Goal: Task Accomplishment & Management: Use online tool/utility

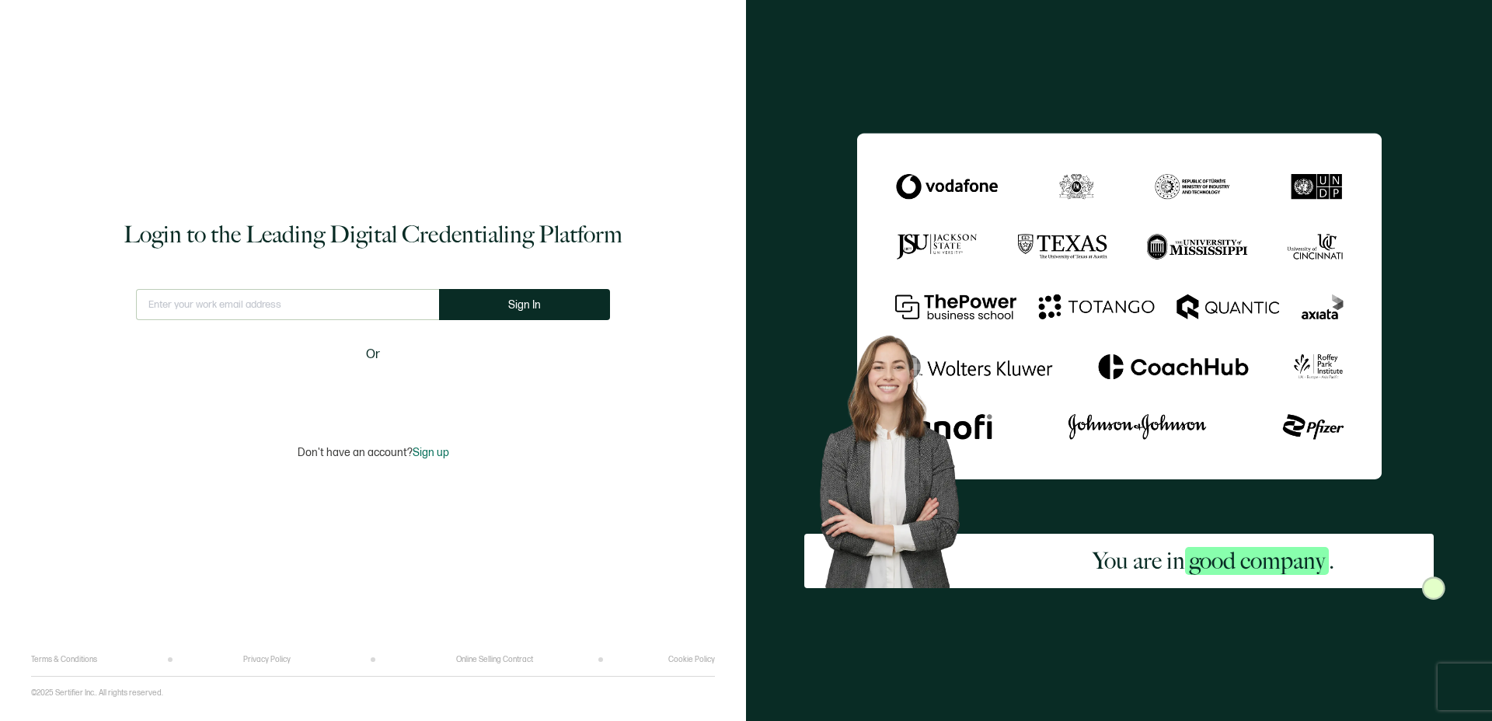
click at [275, 305] on input "text" at bounding box center [287, 304] width 303 height 31
click at [305, 312] on input "[EMAIL_ADDRESS][DOMAIN_NAME]" at bounding box center [288, 304] width 315 height 31
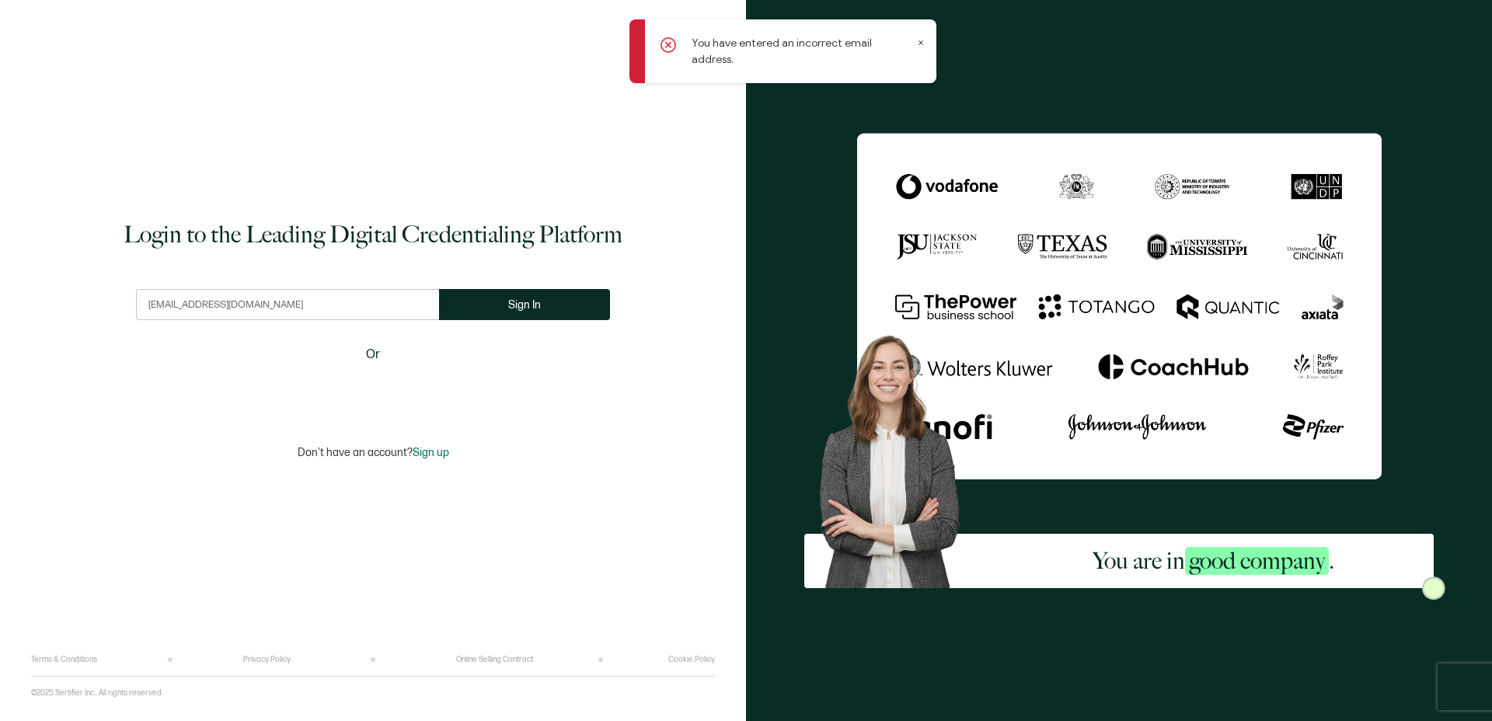
type input "[EMAIL_ADDRESS][DOMAIN_NAME]"
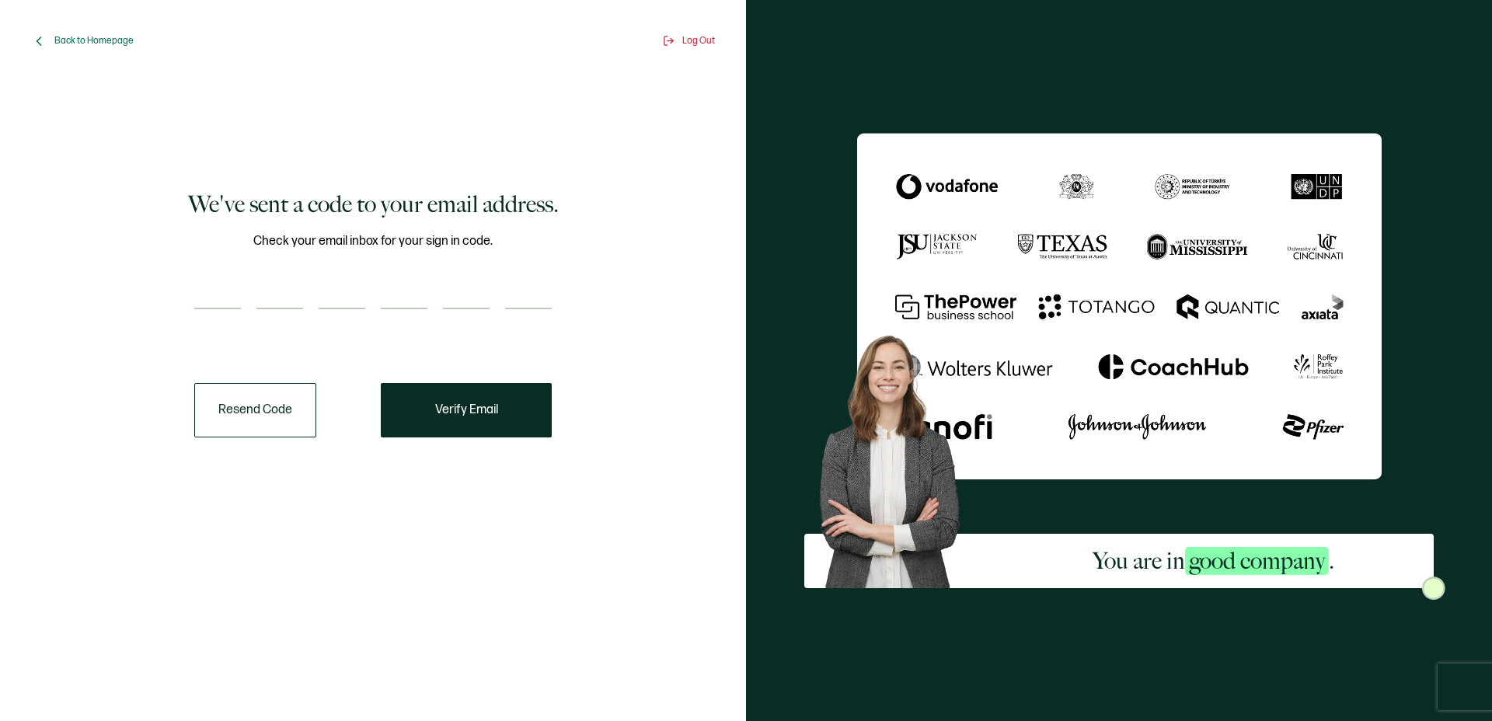
click at [219, 304] on input "number" at bounding box center [217, 293] width 47 height 31
paste input "4"
type input "4"
type input "9"
type input "7"
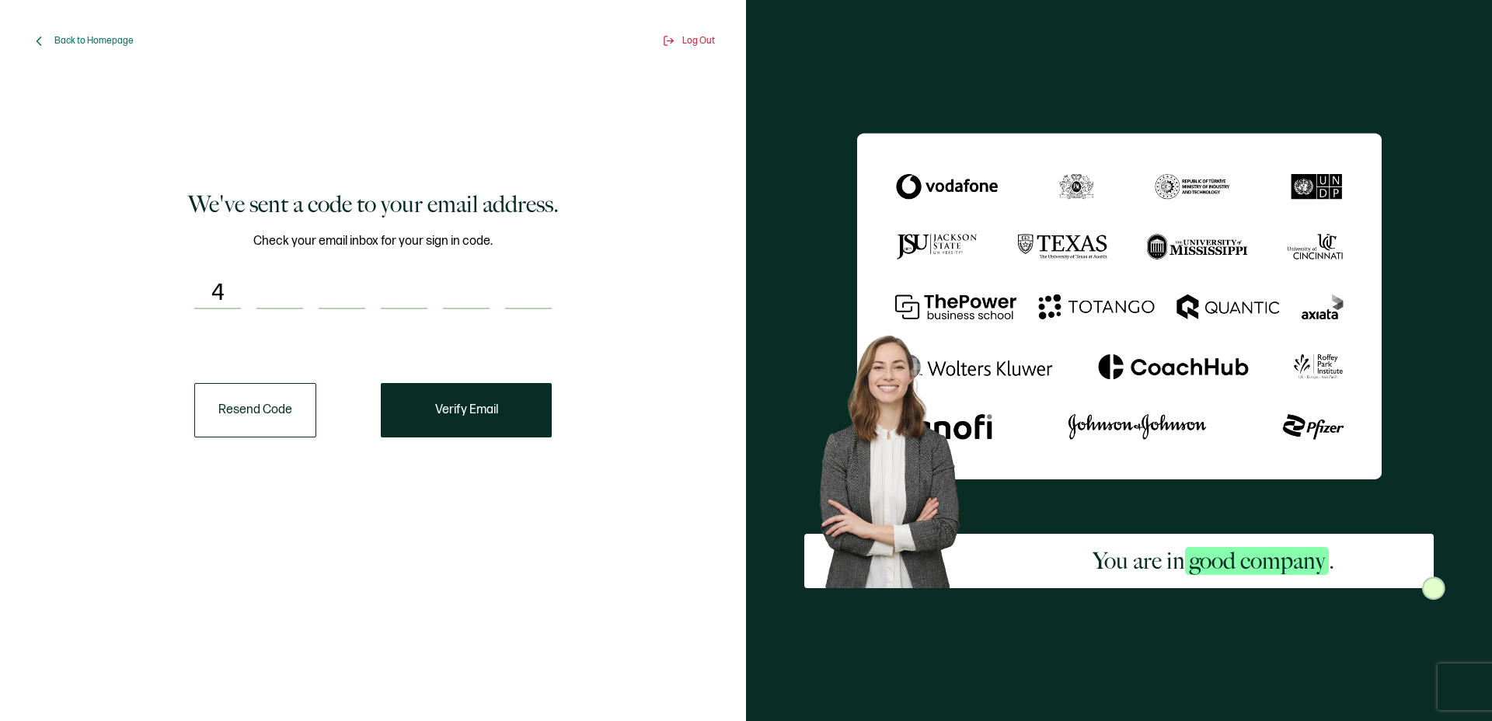
type input "2"
type input "4"
type input "0"
click at [483, 415] on span "Verify Email" at bounding box center [466, 410] width 63 height 12
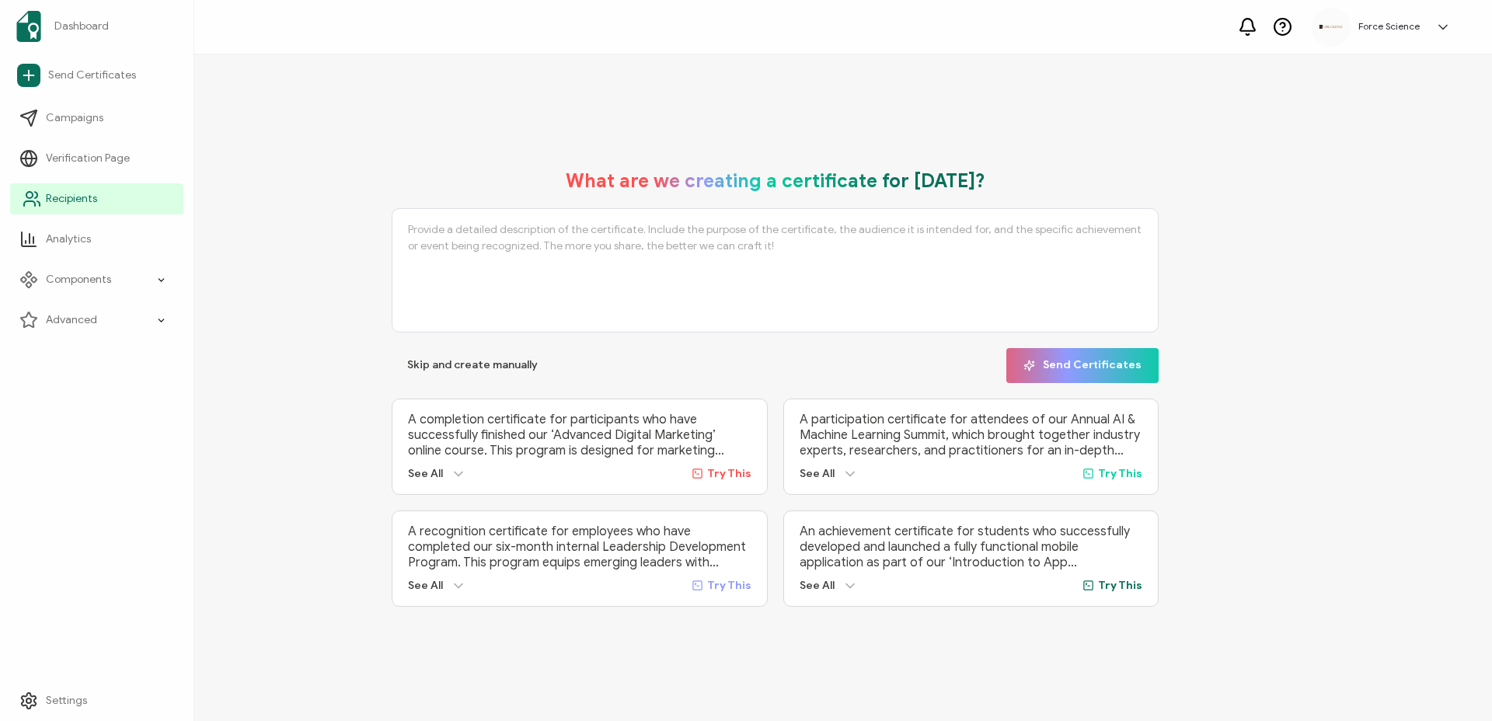
click at [65, 200] on span "Recipients" at bounding box center [71, 199] width 51 height 16
click at [87, 203] on span "Recipients" at bounding box center [71, 199] width 51 height 16
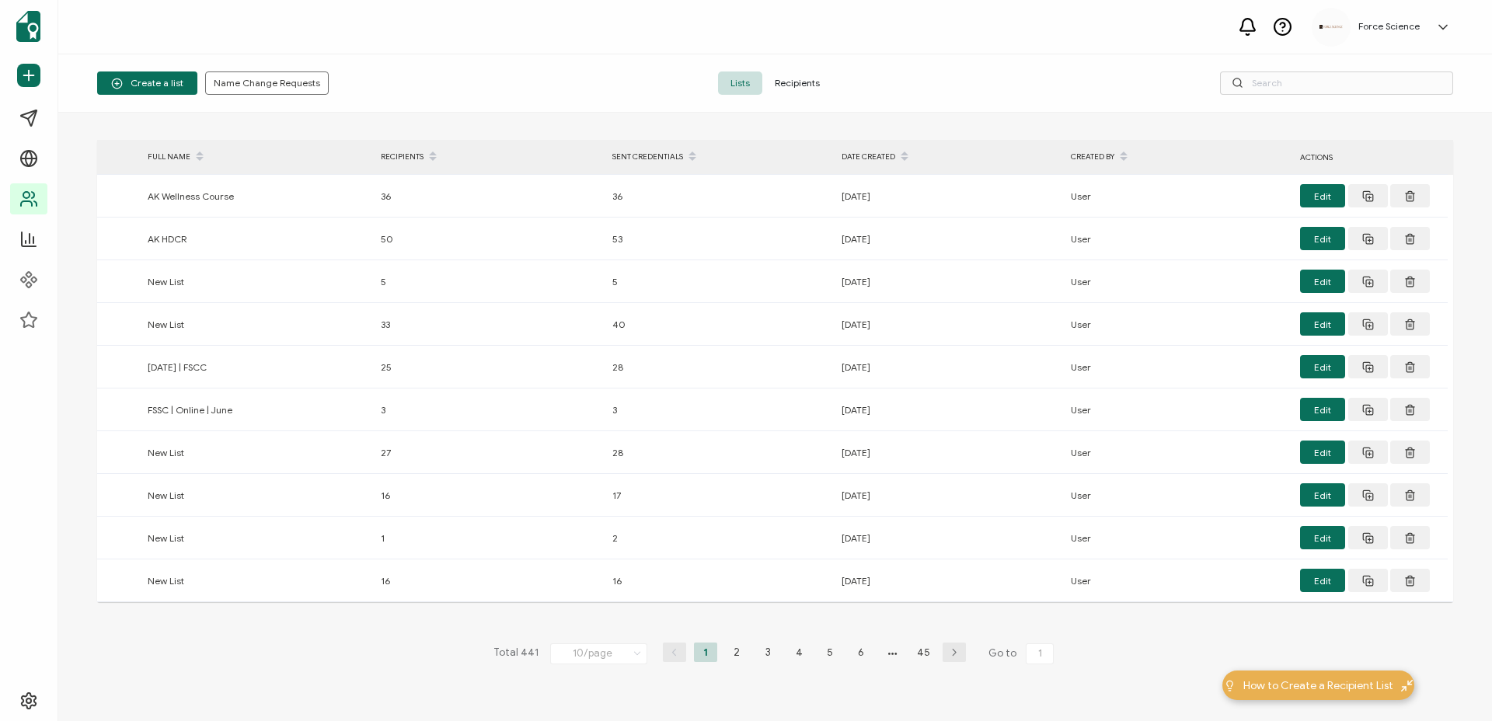
click at [806, 87] on span "Recipients" at bounding box center [797, 83] width 70 height 23
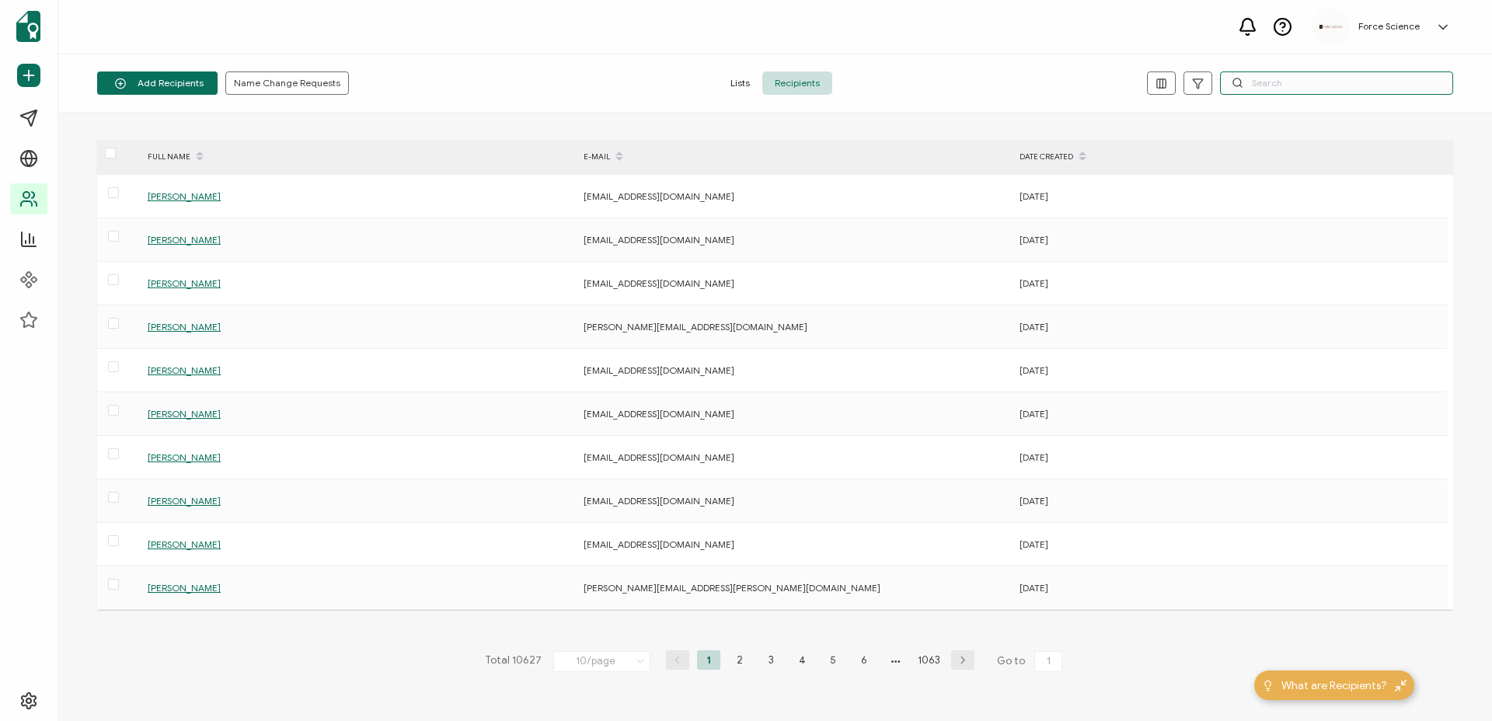
click at [1282, 88] on input "text" at bounding box center [1336, 83] width 233 height 23
paste input "[EMAIL_ADDRESS][DOMAIN_NAME]"
type input "[EMAIL_ADDRESS][DOMAIN_NAME]"
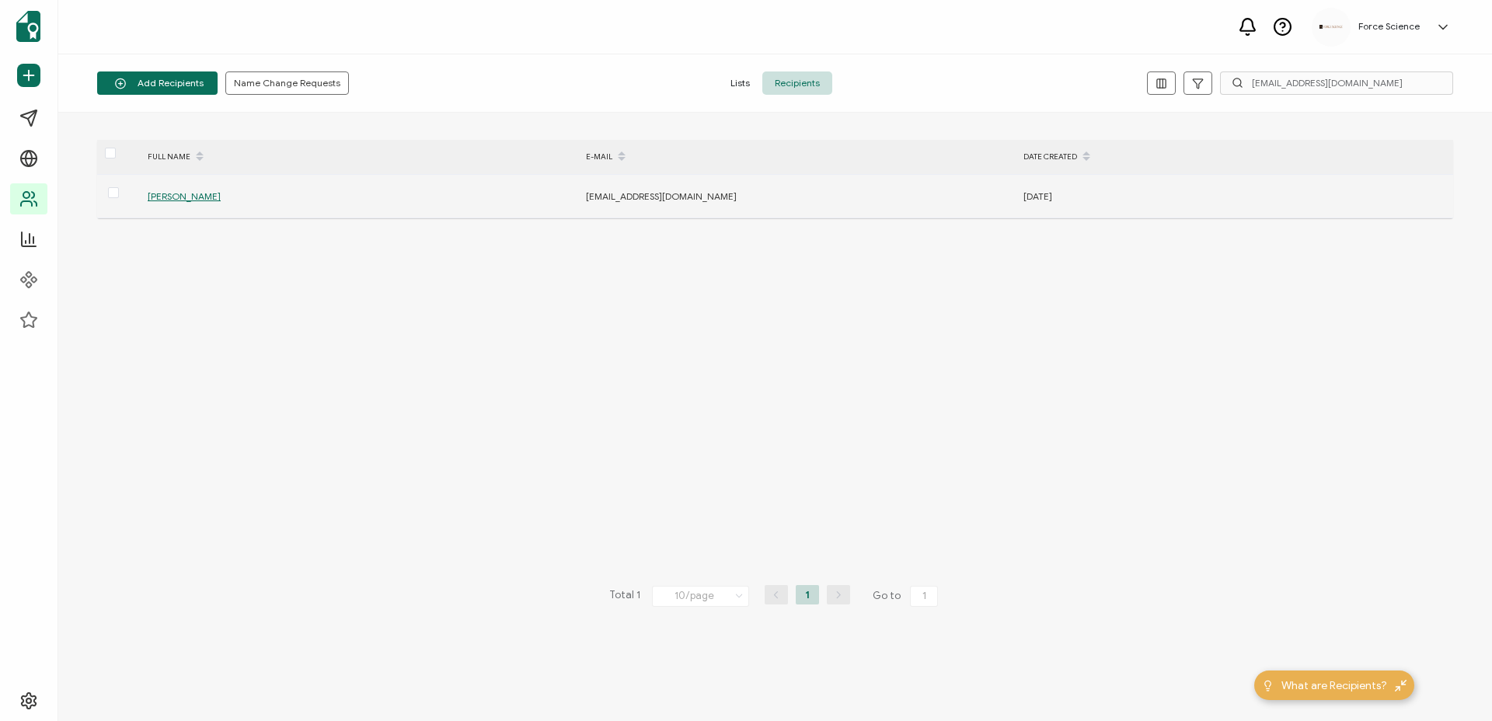
click at [194, 197] on span "[PERSON_NAME]" at bounding box center [184, 196] width 73 height 12
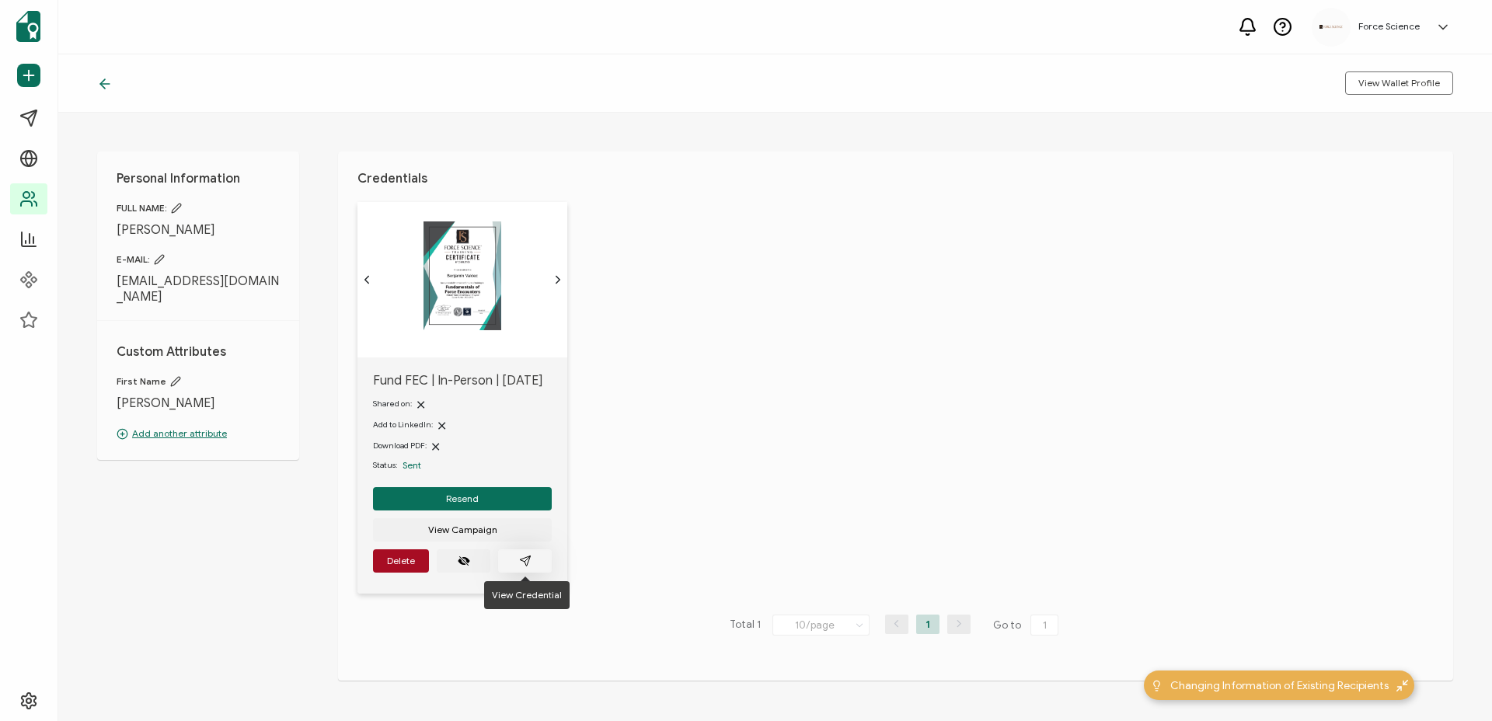
click at [530, 564] on icon "paper plane outline" at bounding box center [525, 561] width 12 height 12
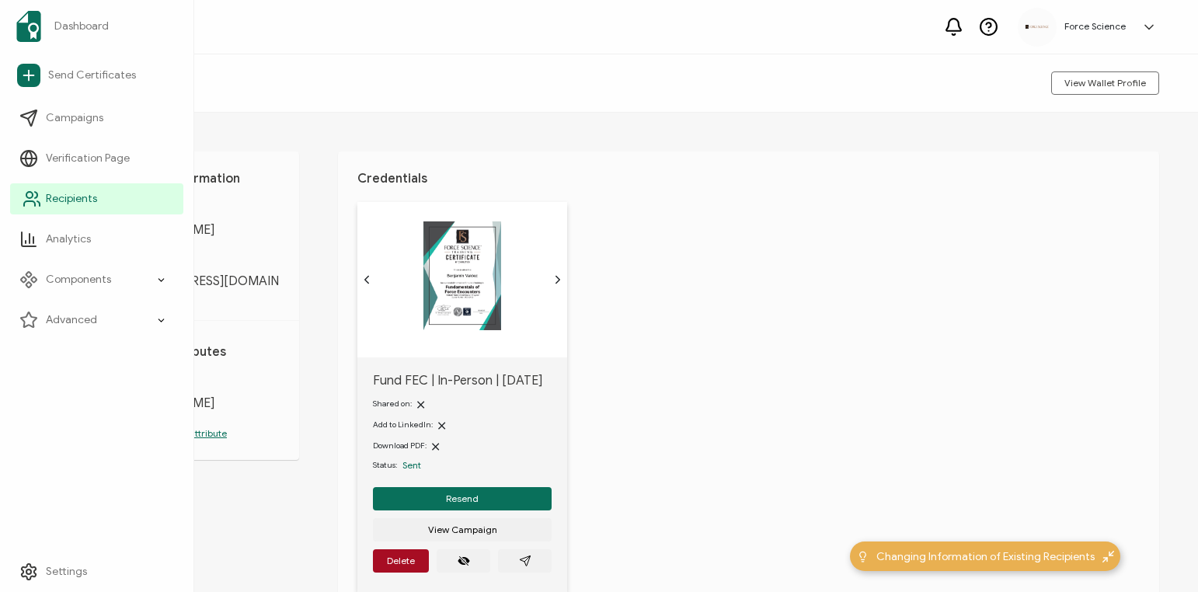
click at [101, 204] on link "Recipients" at bounding box center [96, 198] width 173 height 31
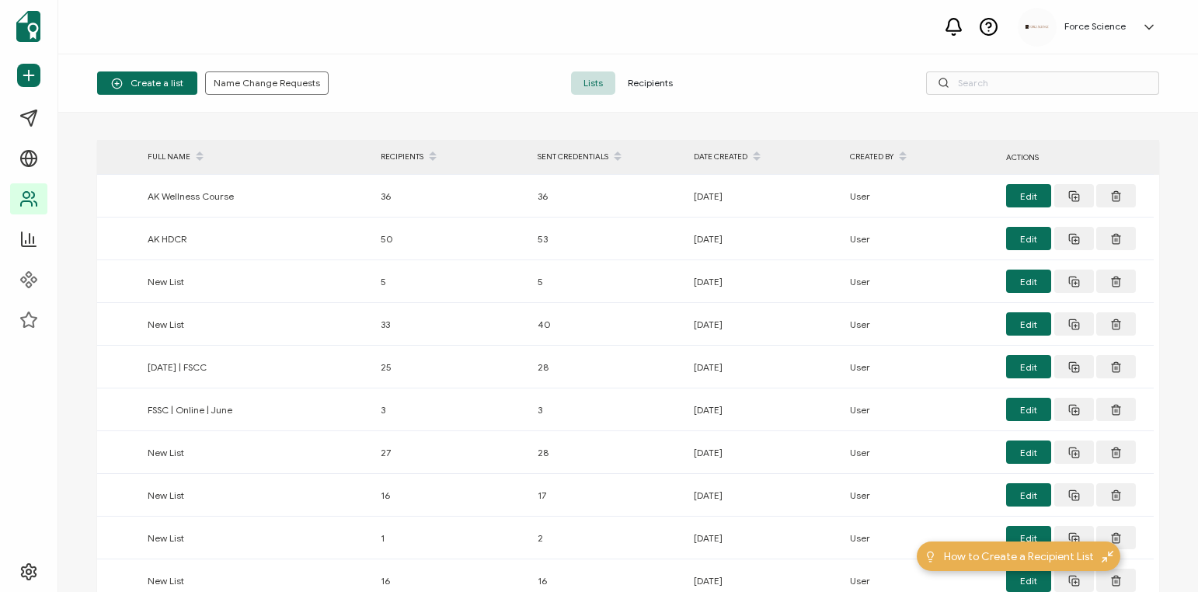
click at [679, 92] on span "Recipients" at bounding box center [651, 83] width 70 height 23
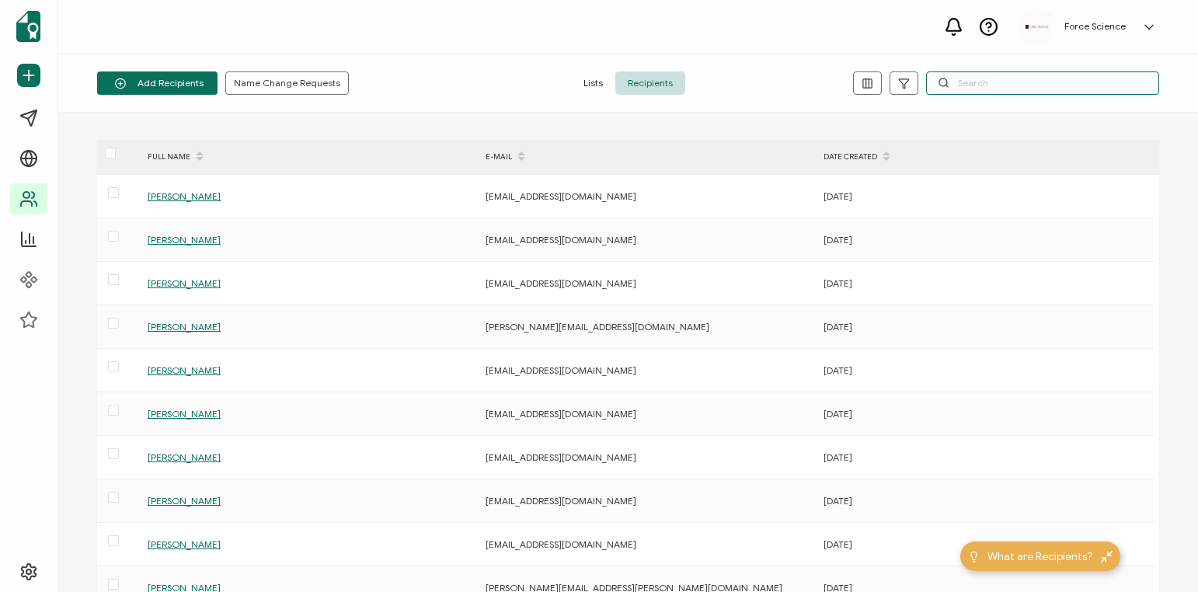
click at [999, 86] on input "text" at bounding box center [1042, 83] width 233 height 23
paste input "[PERSON_NAME][EMAIL_ADDRESS][PERSON_NAME][DOMAIN_NAME]"
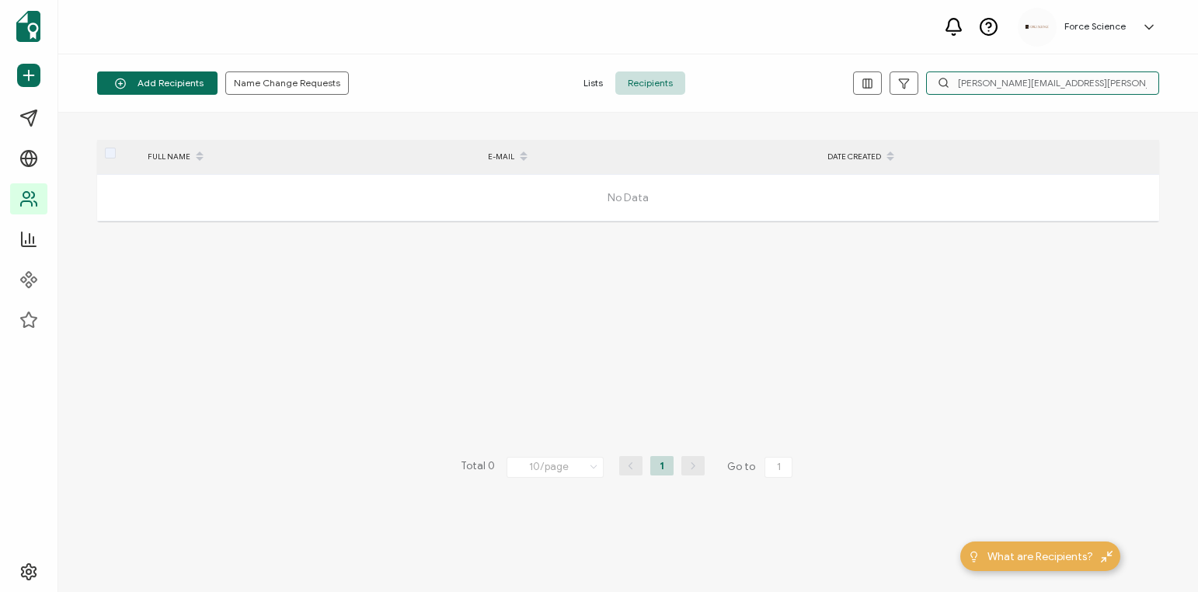
click at [967, 83] on input "[PERSON_NAME][EMAIL_ADDRESS][PERSON_NAME][DOMAIN_NAME]" at bounding box center [1042, 83] width 233 height 23
click at [1048, 92] on input "[PERSON_NAME][EMAIL_ADDRESS][PERSON_NAME][DOMAIN_NAME]" at bounding box center [1042, 83] width 233 height 23
paste input "[PERSON_NAME]"
type input "[PERSON_NAME]"
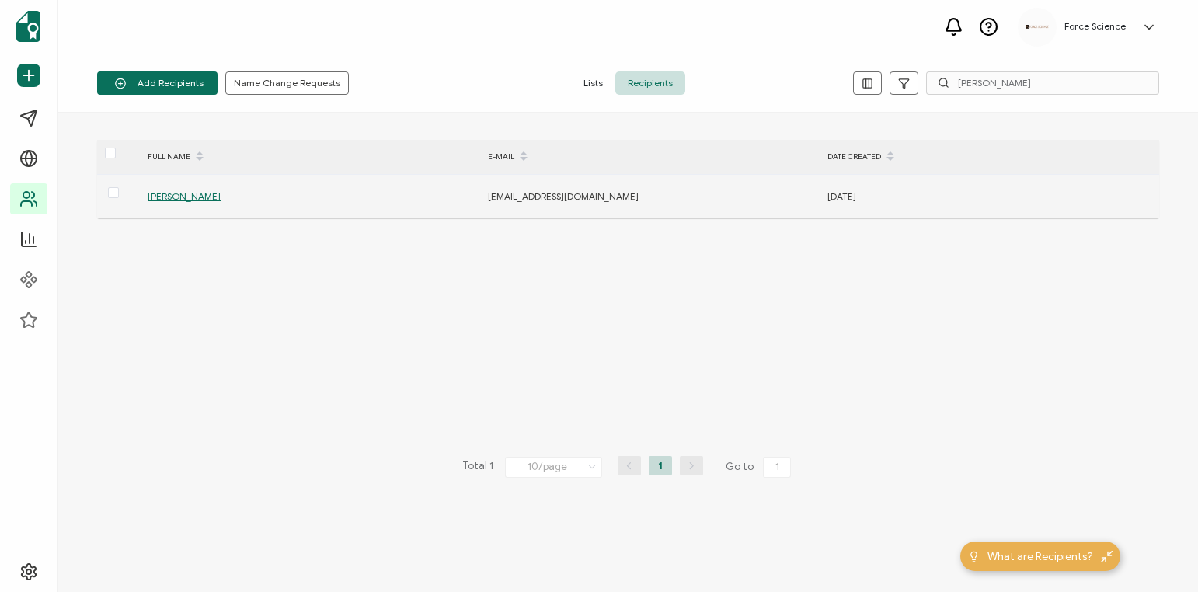
click at [193, 195] on span "[PERSON_NAME]" at bounding box center [184, 196] width 73 height 12
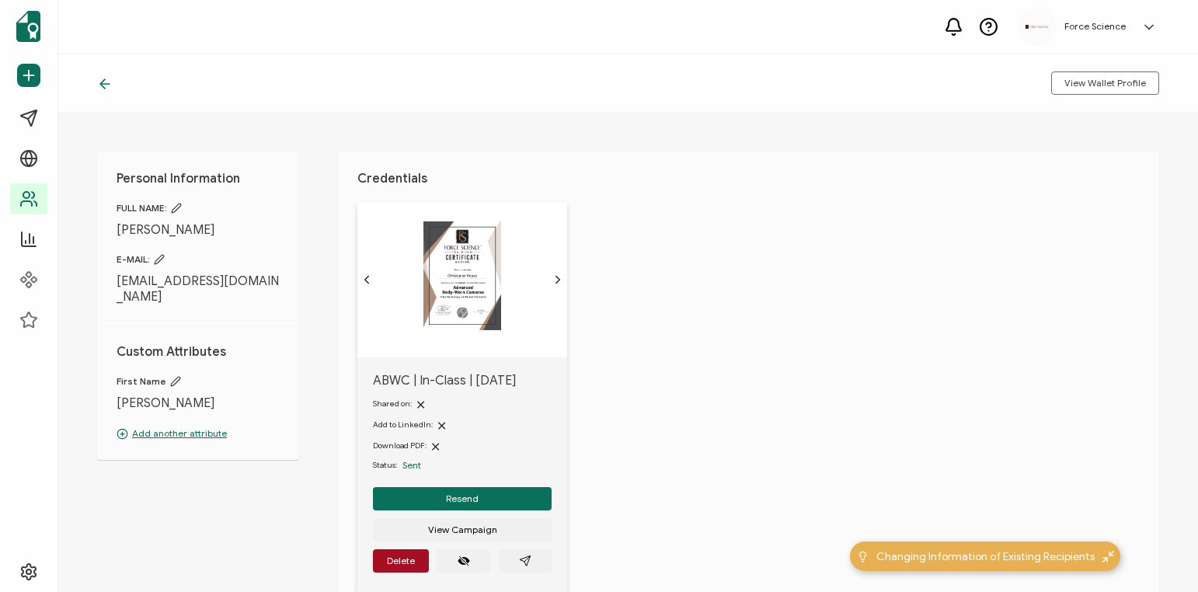
click at [143, 282] on span "[EMAIL_ADDRESS][DOMAIN_NAME]" at bounding box center [198, 289] width 163 height 31
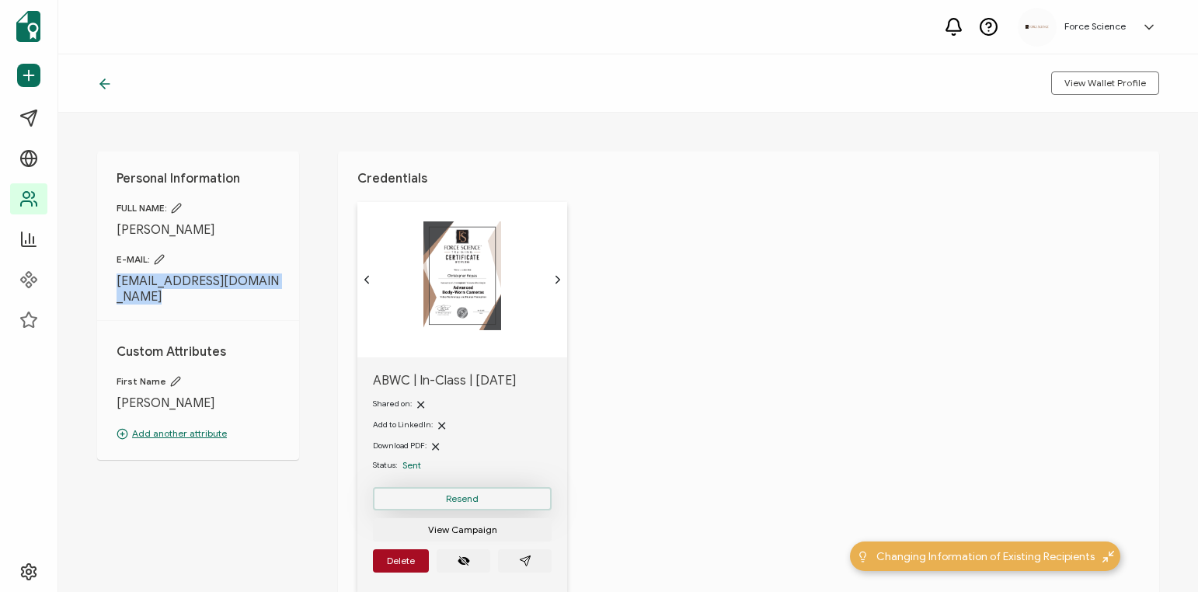
copy div "[EMAIL_ADDRESS][DOMAIN_NAME]"
click at [275, 302] on div "Personal Information FULL NAME: [PERSON_NAME] E-MAIL: [EMAIL_ADDRESS][DOMAIN_NA…" at bounding box center [198, 306] width 202 height 309
drag, startPoint x: 272, startPoint y: 287, endPoint x: 110, endPoint y: 286, distance: 162.4
click at [110, 285] on div "Personal Information FULL NAME: [PERSON_NAME] E-MAIL: [EMAIL_ADDRESS][DOMAIN_NA…" at bounding box center [198, 306] width 202 height 309
copy span "[EMAIL_ADDRESS][DOMAIN_NAME]"
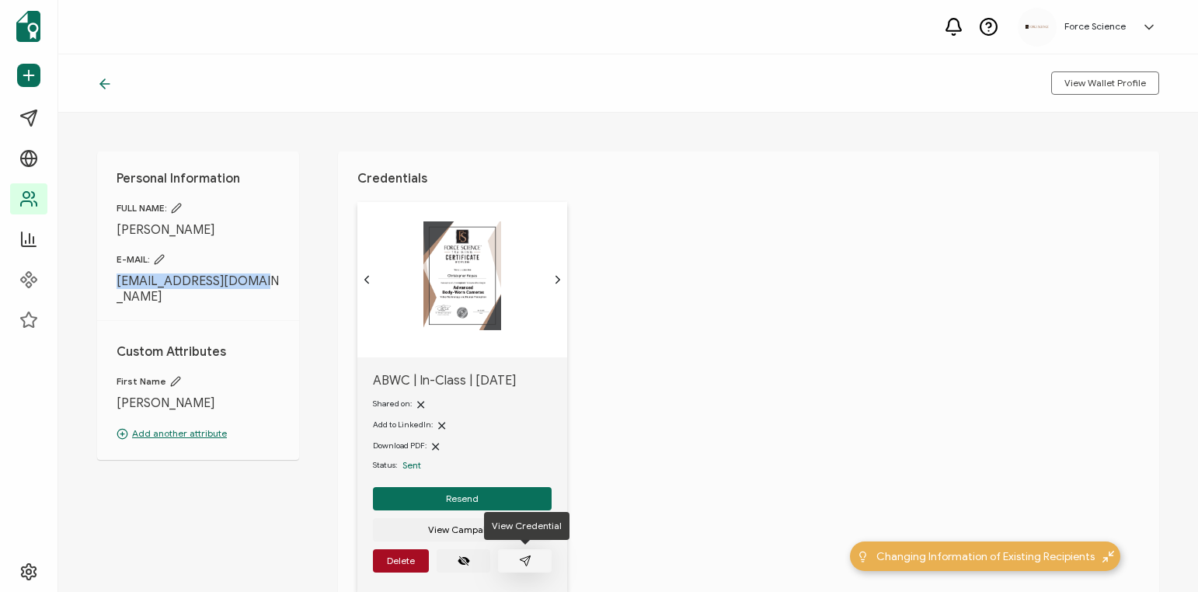
click at [520, 566] on icon "paper plane outline" at bounding box center [525, 561] width 12 height 12
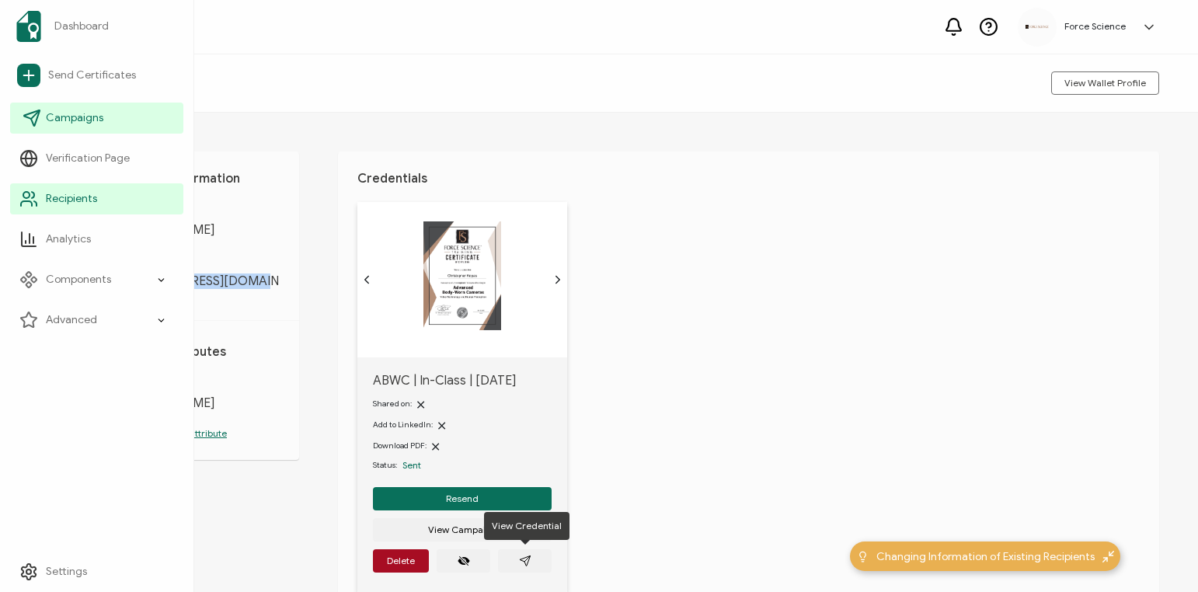
click at [76, 120] on span "Campaigns" at bounding box center [75, 118] width 58 height 16
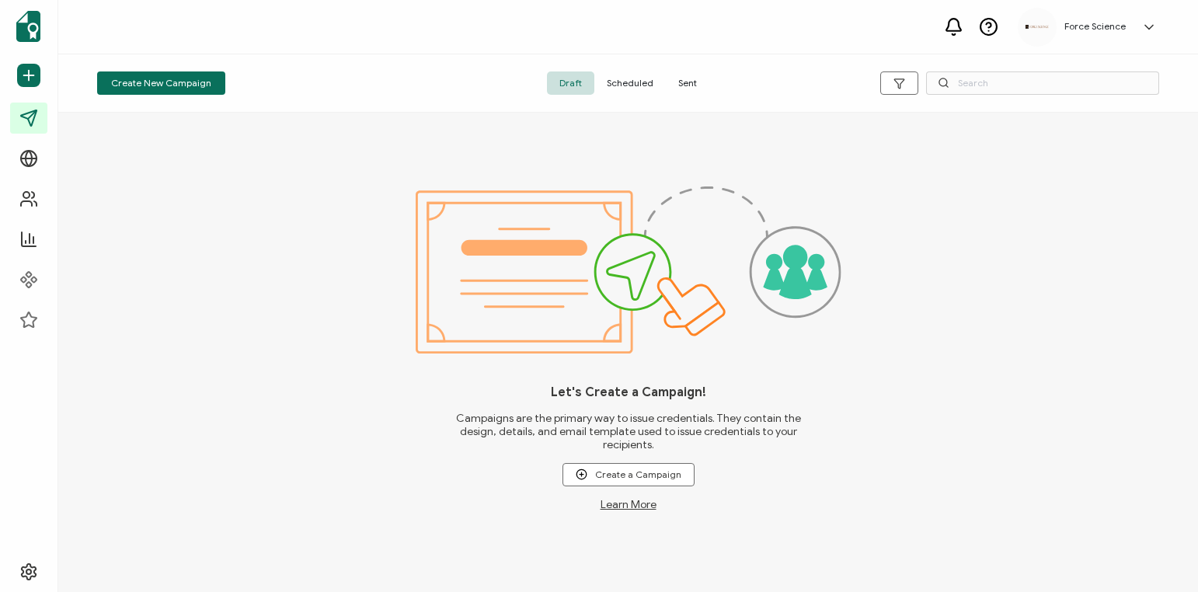
drag, startPoint x: 688, startPoint y: 75, endPoint x: 933, endPoint y: 67, distance: 245.0
click at [689, 75] on span "Sent" at bounding box center [688, 83] width 44 height 23
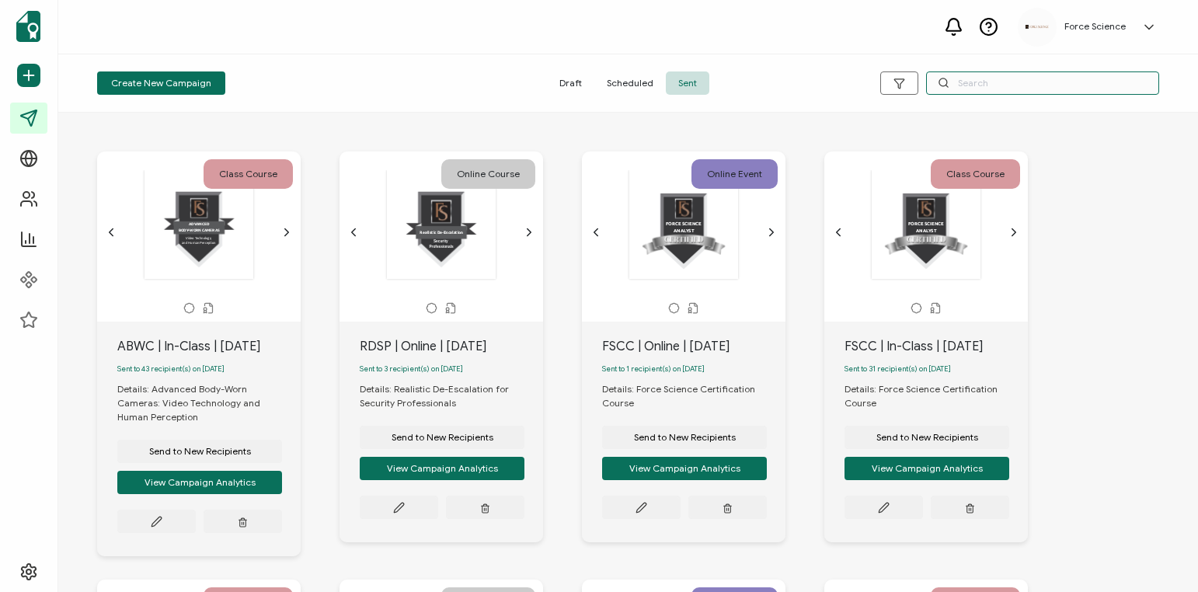
click at [1000, 92] on input "text" at bounding box center [1042, 83] width 233 height 23
type input "rdic"
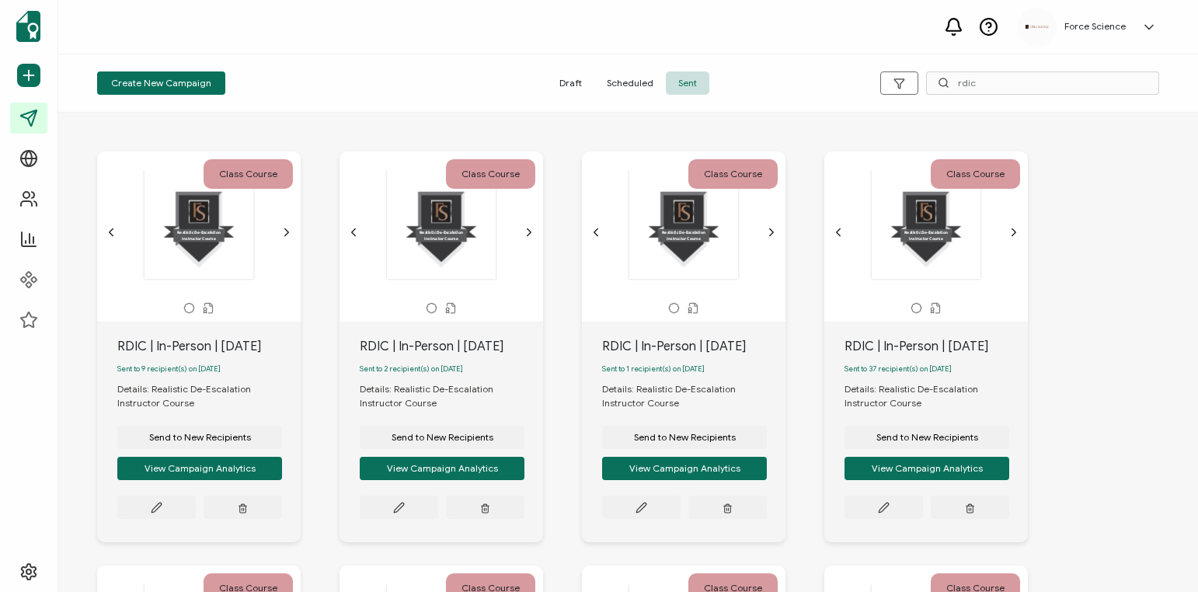
click at [187, 351] on div "RDIC | In-Person | [DATE]" at bounding box center [208, 346] width 183 height 19
copy div "RDIC | In-Person | [DATE]"
click at [232, 442] on span "Send to New Recipients" at bounding box center [200, 437] width 102 height 9
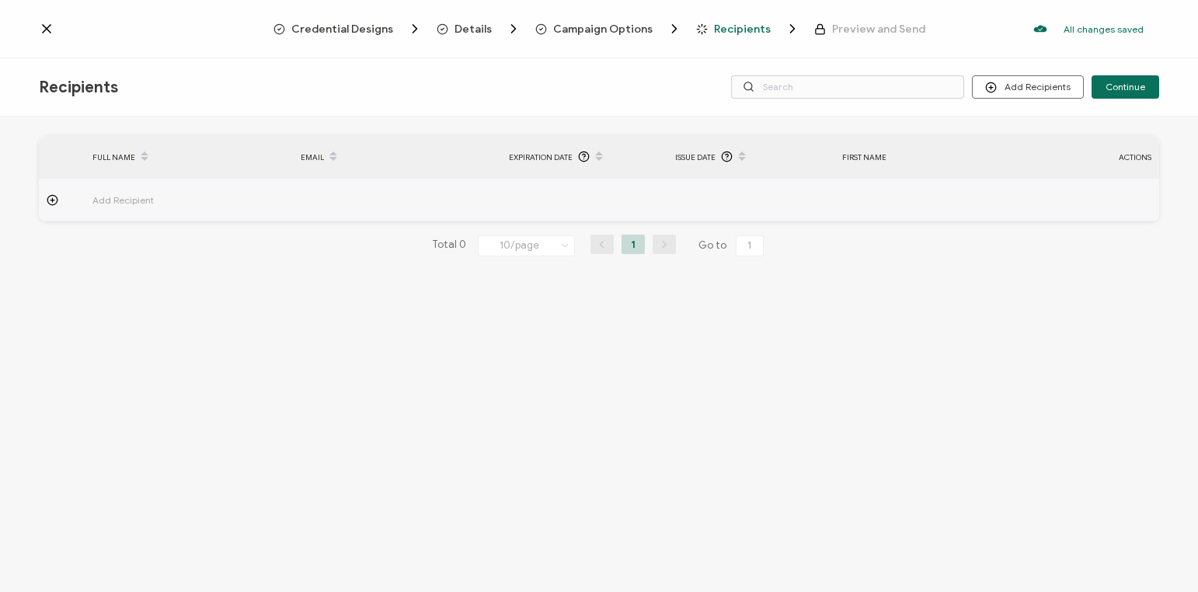
click at [584, 33] on span "Campaign Options" at bounding box center [602, 29] width 99 height 12
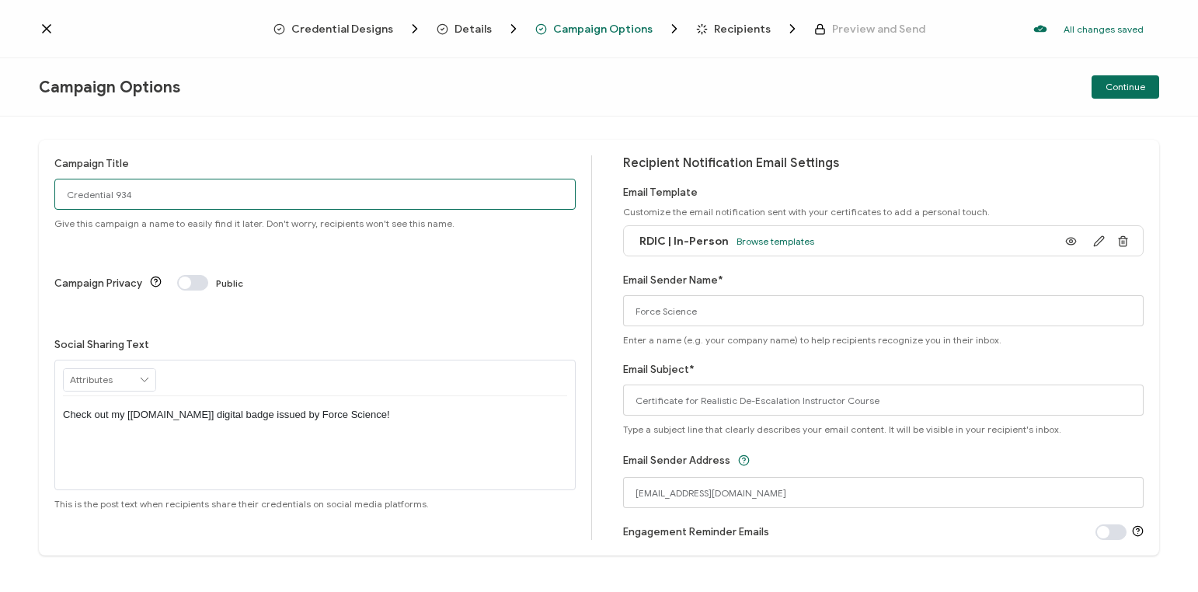
click at [127, 193] on input "Credential 934" at bounding box center [315, 194] width 522 height 31
paste input "RDIC | In-Person | [DATE]"
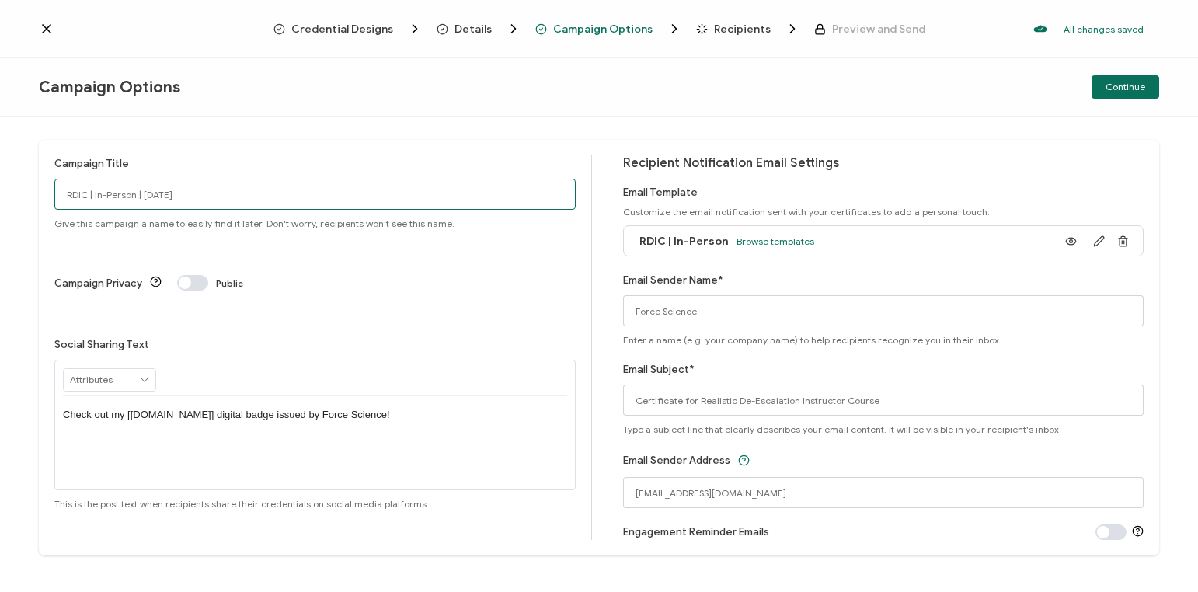
click at [65, 194] on input "RDIC | In-Person | [DATE]" at bounding box center [315, 194] width 522 height 31
click at [279, 192] on input "RDIC | In-Person | [DATE]" at bounding box center [315, 194] width 522 height 31
type input "RDIC | In-Person | [DATE]"
click at [745, 239] on span "Browse templates" at bounding box center [776, 241] width 78 height 12
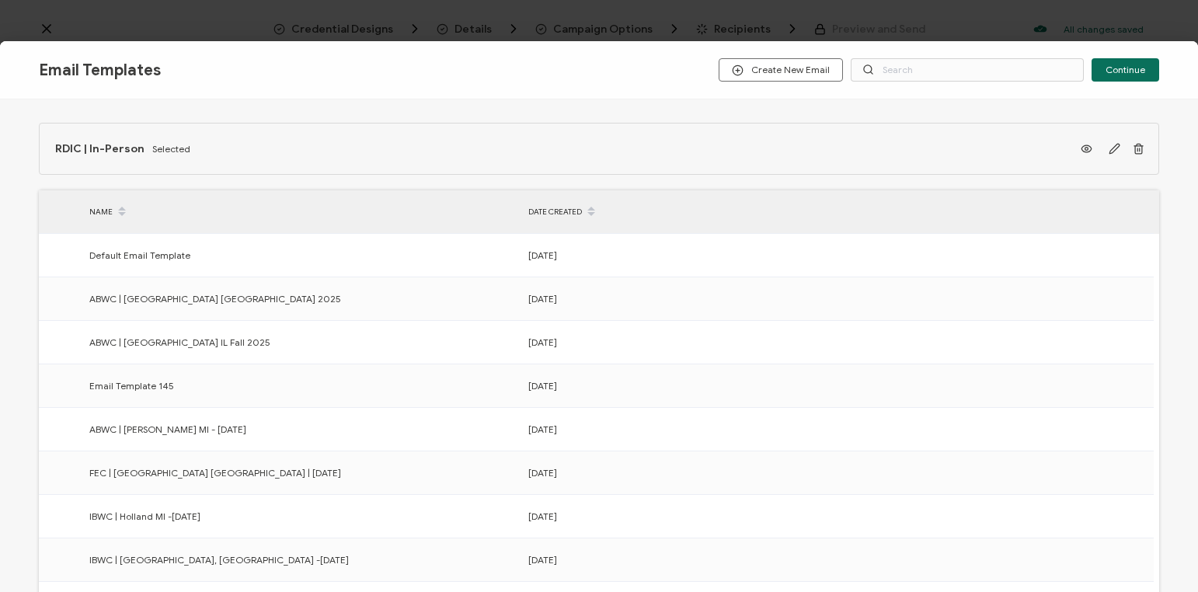
click at [148, 30] on div "Email Templates Create New Email Continue RDIC | In-Person Selected NAME DATE C…" at bounding box center [599, 296] width 1198 height 592
click at [127, 12] on div "Email Templates Create New Email Continue RDIC | In-Person Selected NAME DATE C…" at bounding box center [599, 296] width 1198 height 592
click at [1155, 28] on div "Email Templates Create New Email Continue RDIC | In-Person Selected NAME DATE C…" at bounding box center [599, 296] width 1198 height 592
click at [243, 17] on div "Email Templates Create New Email Continue RDIC | In-Person Selected NAME DATE C…" at bounding box center [599, 296] width 1198 height 592
click at [245, 17] on div "Email Templates Create New Email Continue RDIC | In-Person Selected NAME DATE C…" at bounding box center [599, 296] width 1198 height 592
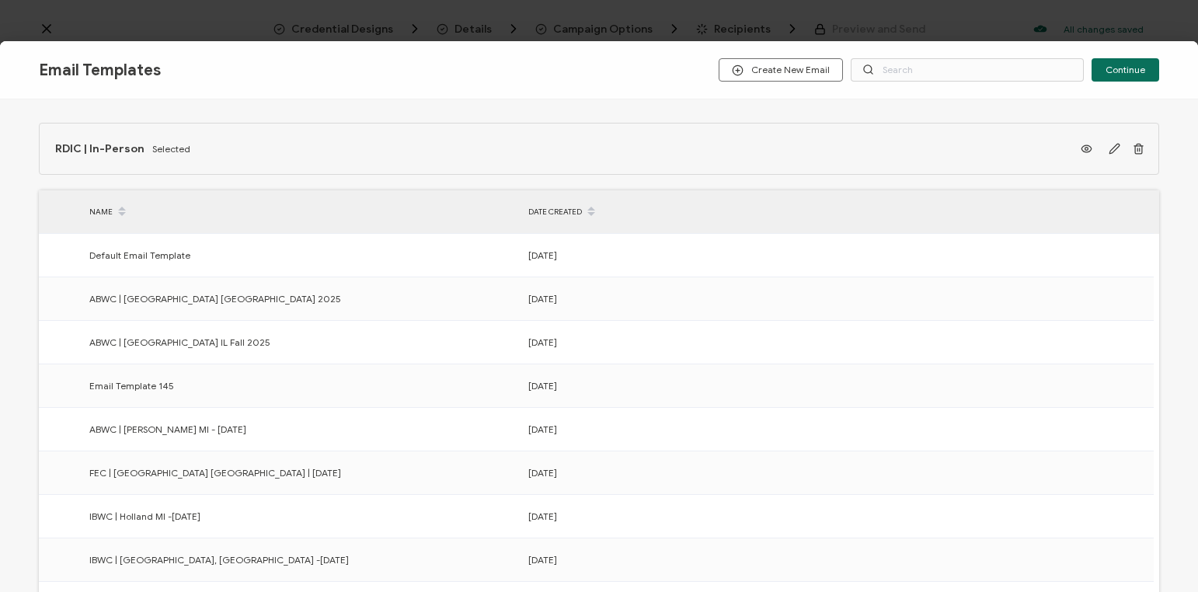
drag, startPoint x: 249, startPoint y: 16, endPoint x: 268, endPoint y: 13, distance: 19.6
click at [249, 16] on div "Email Templates Create New Email Continue RDIC | In-Person Selected NAME DATE C…" at bounding box center [599, 296] width 1198 height 592
click at [55, 148] on span "RDIC | In-Person" at bounding box center [99, 148] width 89 height 13
click at [1135, 73] on span "Continue" at bounding box center [1126, 69] width 40 height 9
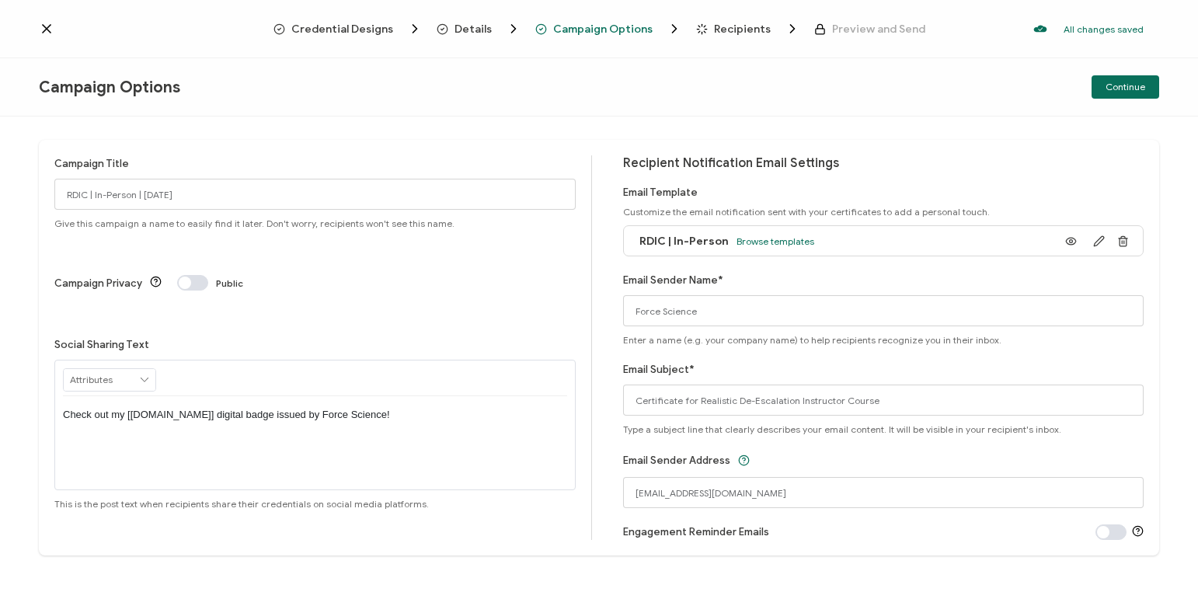
click at [1116, 86] on span "Continue" at bounding box center [1126, 86] width 40 height 9
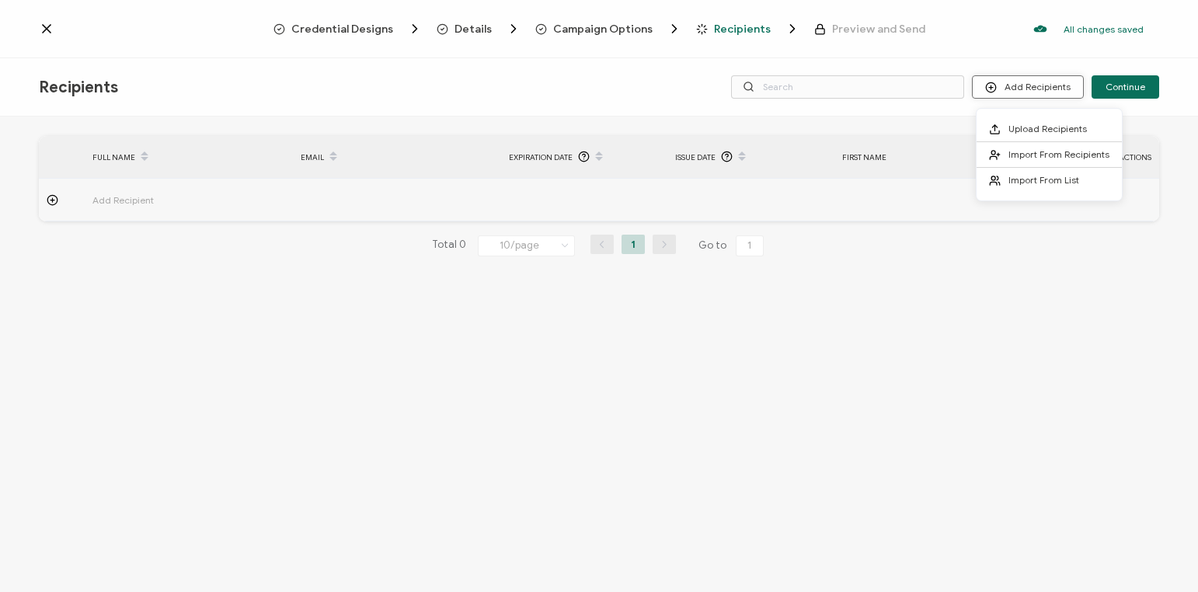
click at [1049, 94] on button "Add Recipients" at bounding box center [1028, 86] width 112 height 23
click at [1027, 124] on span "Upload Recipients" at bounding box center [1048, 129] width 78 height 12
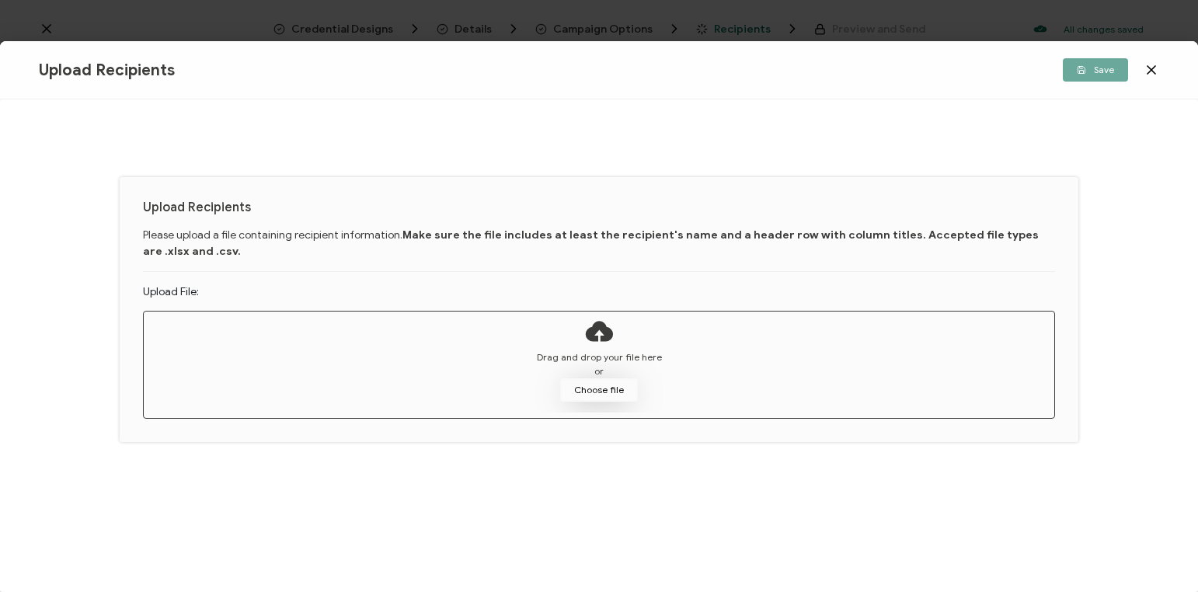
click at [613, 396] on button "Choose file" at bounding box center [599, 390] width 78 height 23
click at [623, 393] on button "Choose file" at bounding box center [599, 390] width 78 height 23
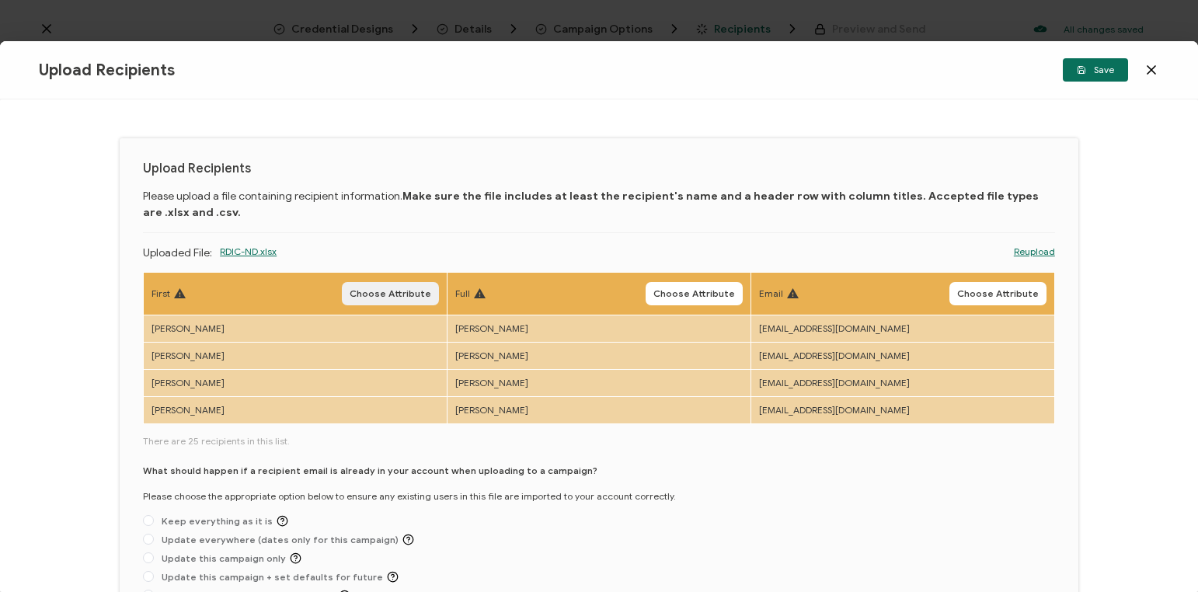
click at [378, 291] on span "Choose Attribute" at bounding box center [391, 293] width 82 height 9
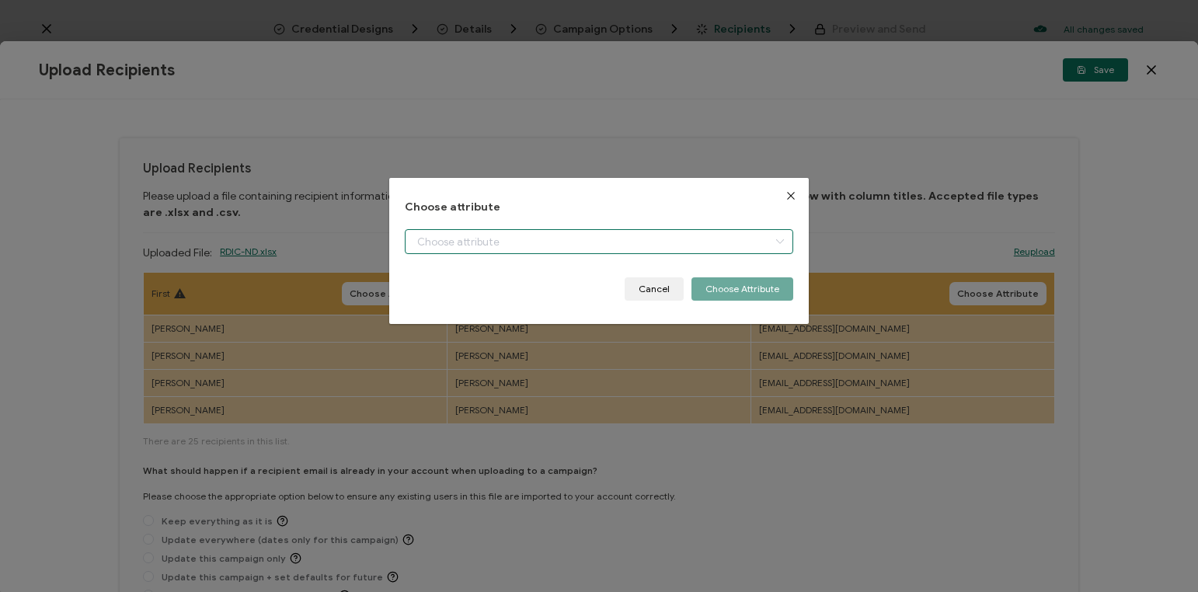
click at [445, 239] on input "dialog" at bounding box center [599, 241] width 389 height 25
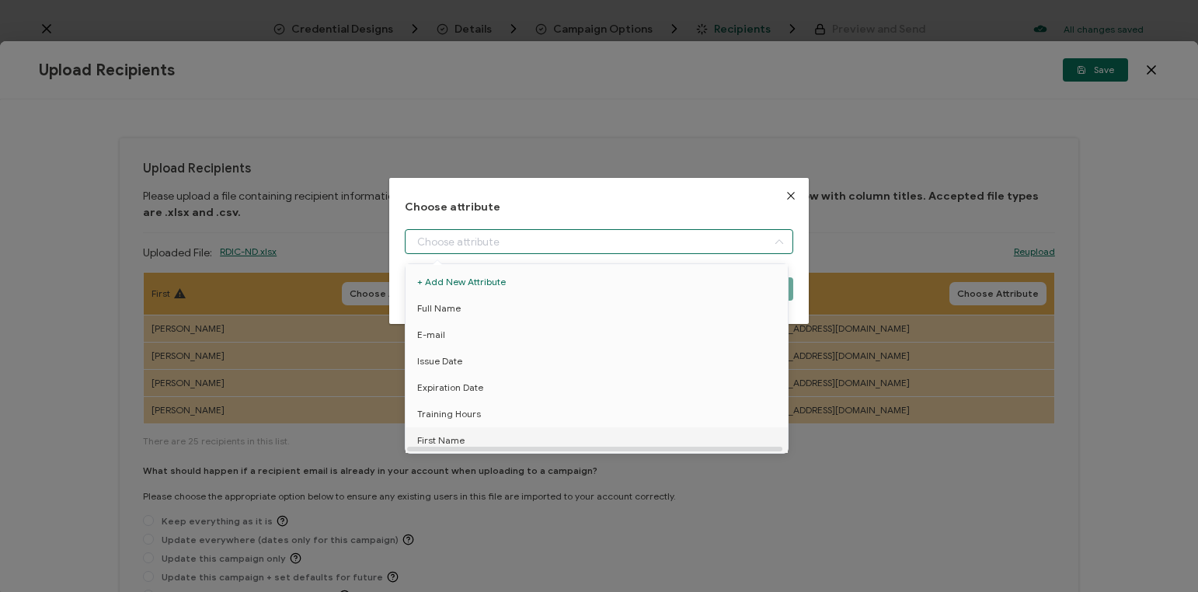
click at [452, 438] on span "First Name" at bounding box center [440, 440] width 47 height 26
type input "First Name"
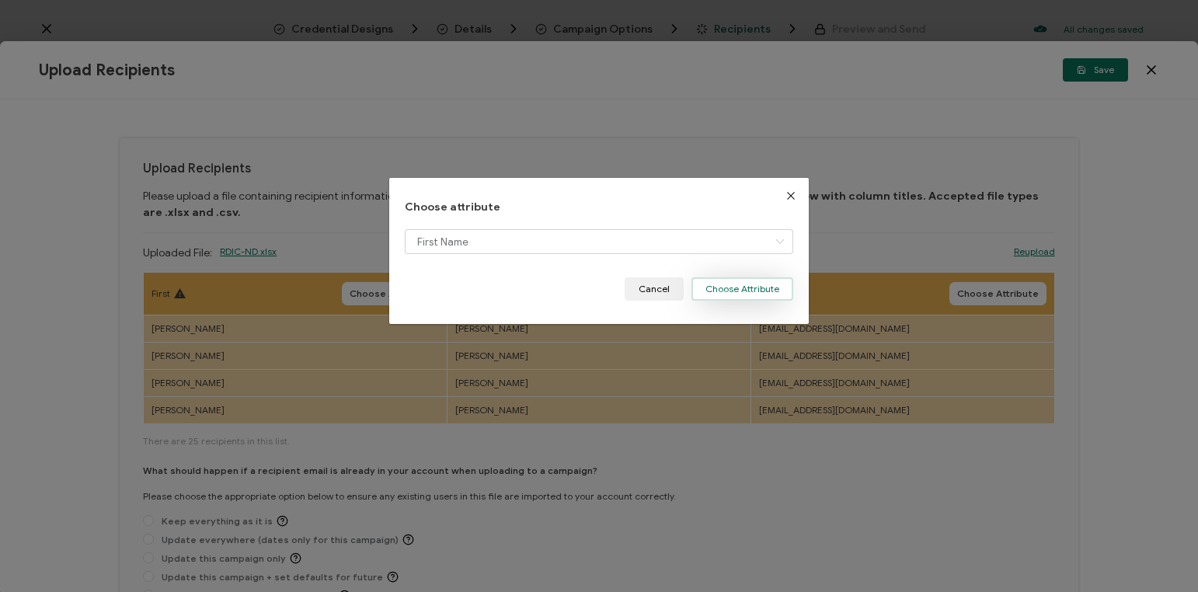
click at [704, 288] on button "Choose Attribute" at bounding box center [743, 288] width 102 height 23
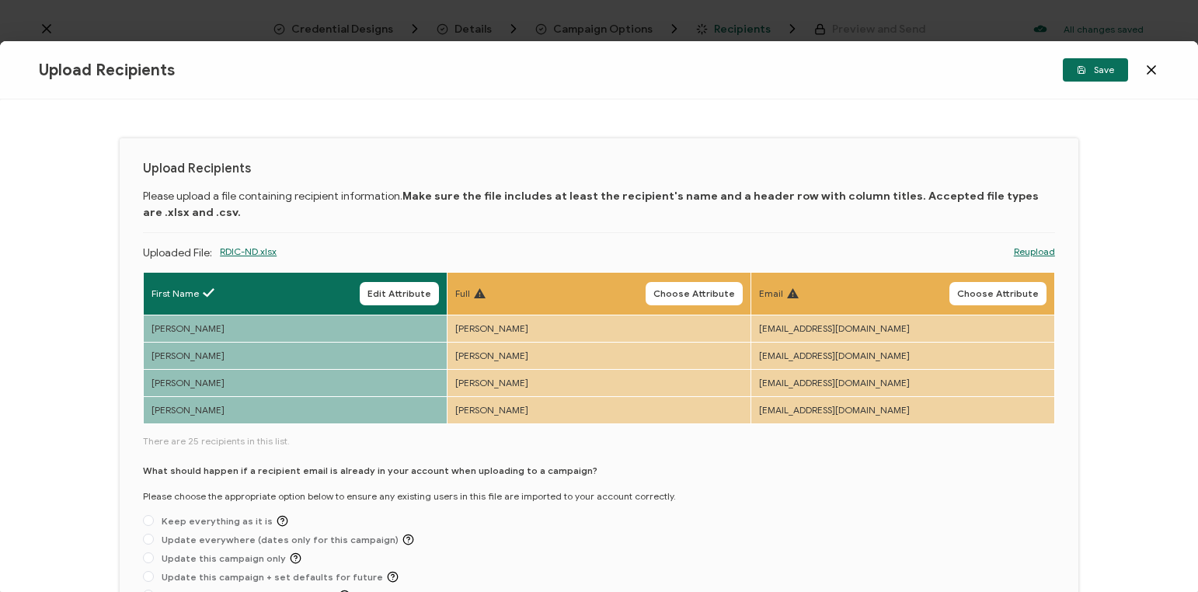
drag, startPoint x: 695, startPoint y: 295, endPoint x: 686, endPoint y: 295, distance: 8.6
click at [694, 295] on span "Choose Attribute" at bounding box center [695, 293] width 82 height 9
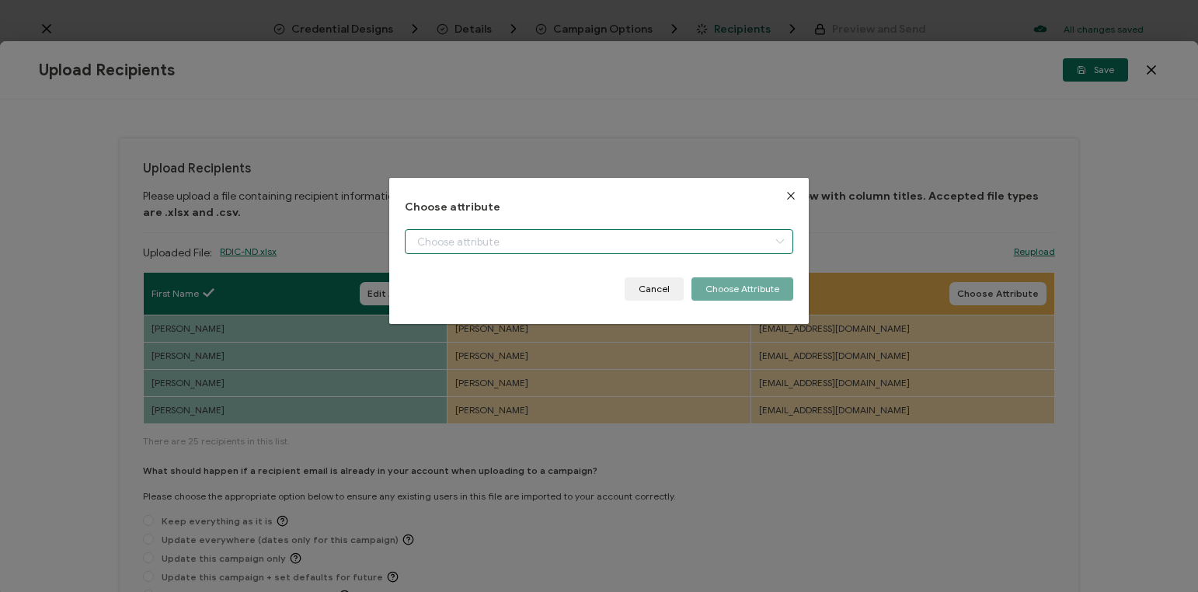
click at [469, 244] on input "dialog" at bounding box center [599, 241] width 389 height 25
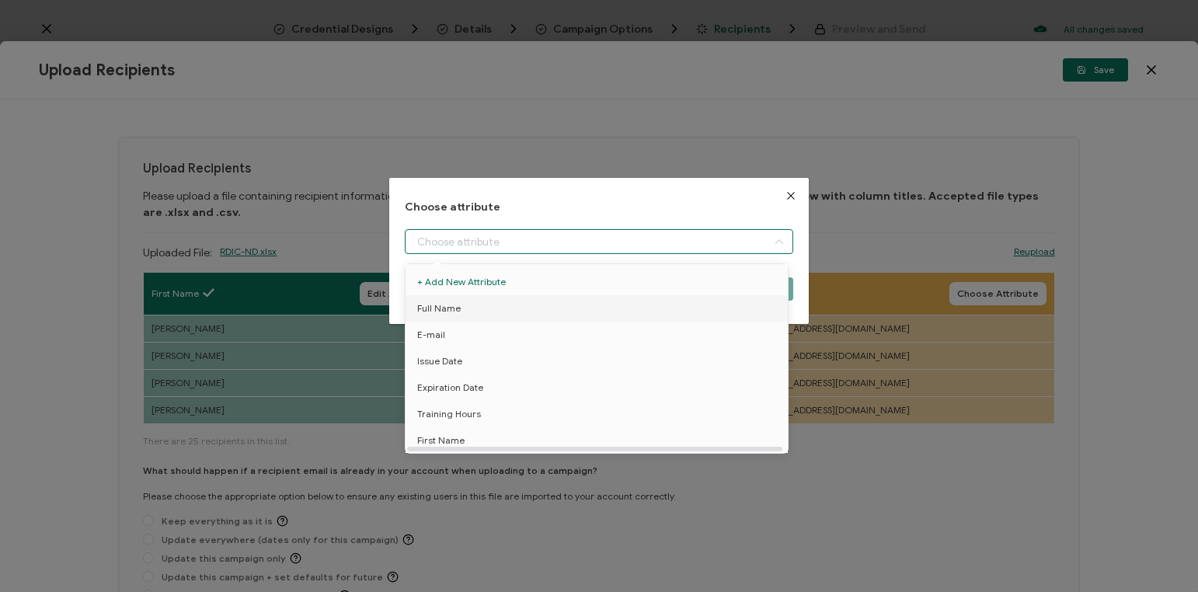
click at [476, 309] on li "Full Name" at bounding box center [600, 308] width 396 height 26
type input "Full Name"
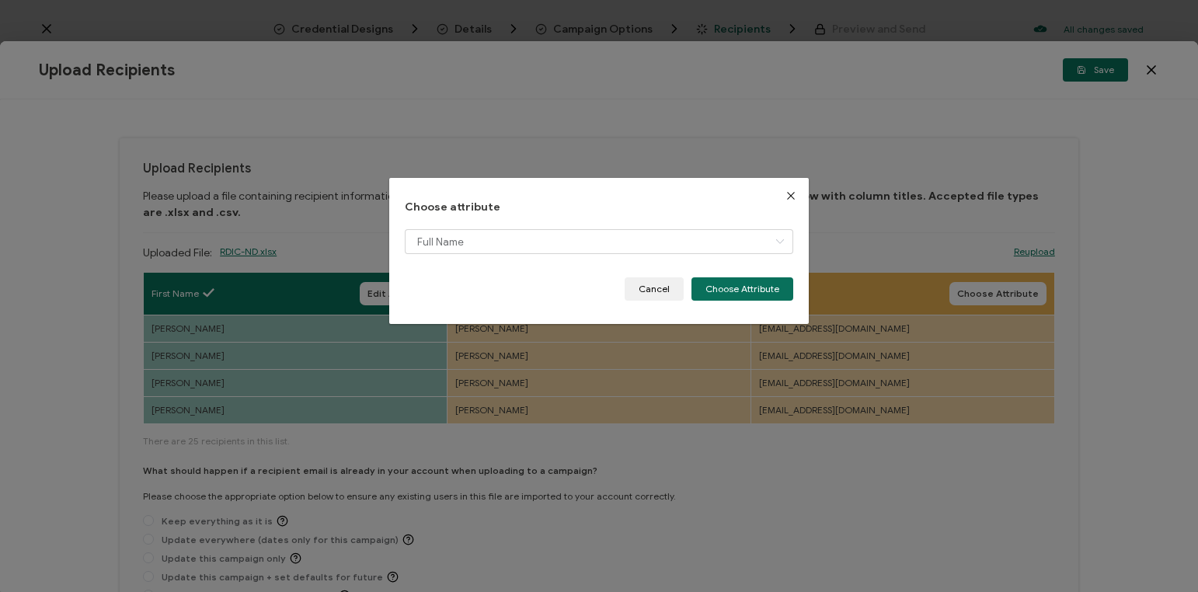
drag, startPoint x: 749, startPoint y: 285, endPoint x: 683, endPoint y: 291, distance: 66.3
click at [748, 285] on button "Choose Attribute" at bounding box center [743, 288] width 102 height 23
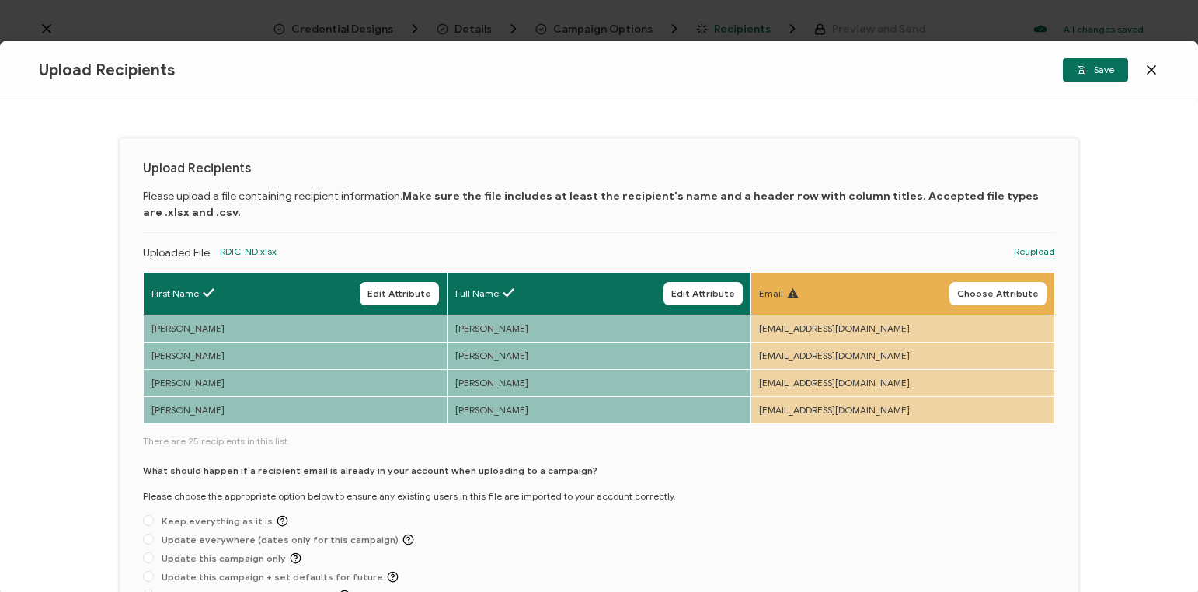
drag, startPoint x: 1006, startPoint y: 292, endPoint x: 706, endPoint y: 277, distance: 300.4
click at [1004, 292] on span "Choose Attribute" at bounding box center [999, 293] width 82 height 9
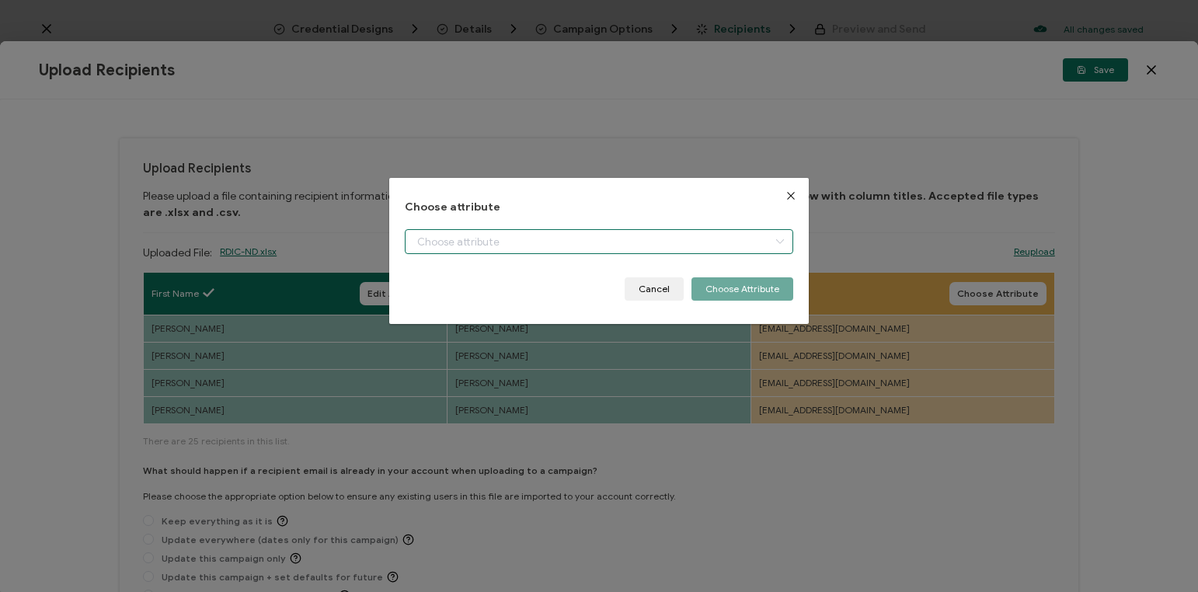
drag, startPoint x: 424, startPoint y: 244, endPoint x: 486, endPoint y: 258, distance: 63.0
click at [431, 244] on input "dialog" at bounding box center [599, 241] width 389 height 25
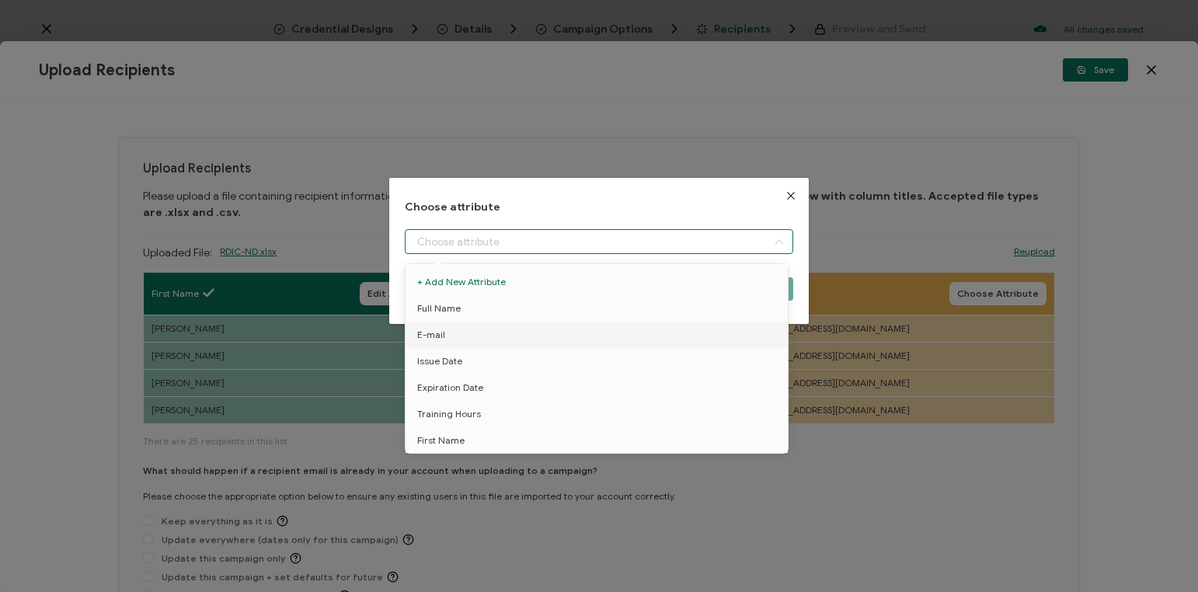
drag, startPoint x: 482, startPoint y: 333, endPoint x: 604, endPoint y: 323, distance: 122.4
click at [483, 333] on li "E-mail" at bounding box center [600, 335] width 396 height 26
type input "E-mail"
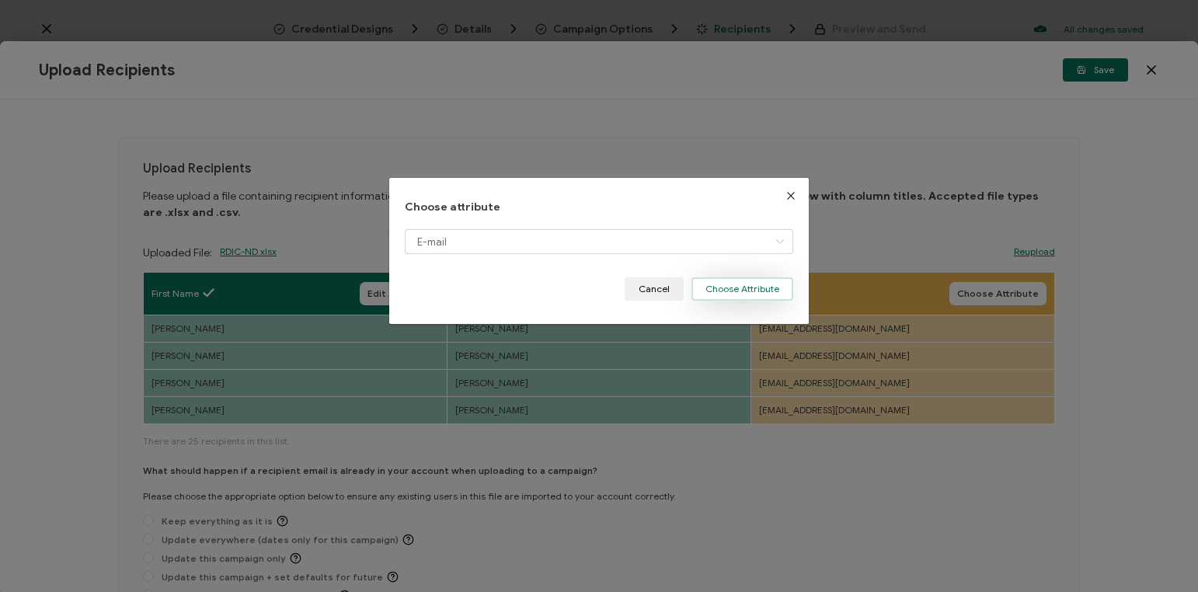
click at [728, 294] on button "Choose Attribute" at bounding box center [743, 288] width 102 height 23
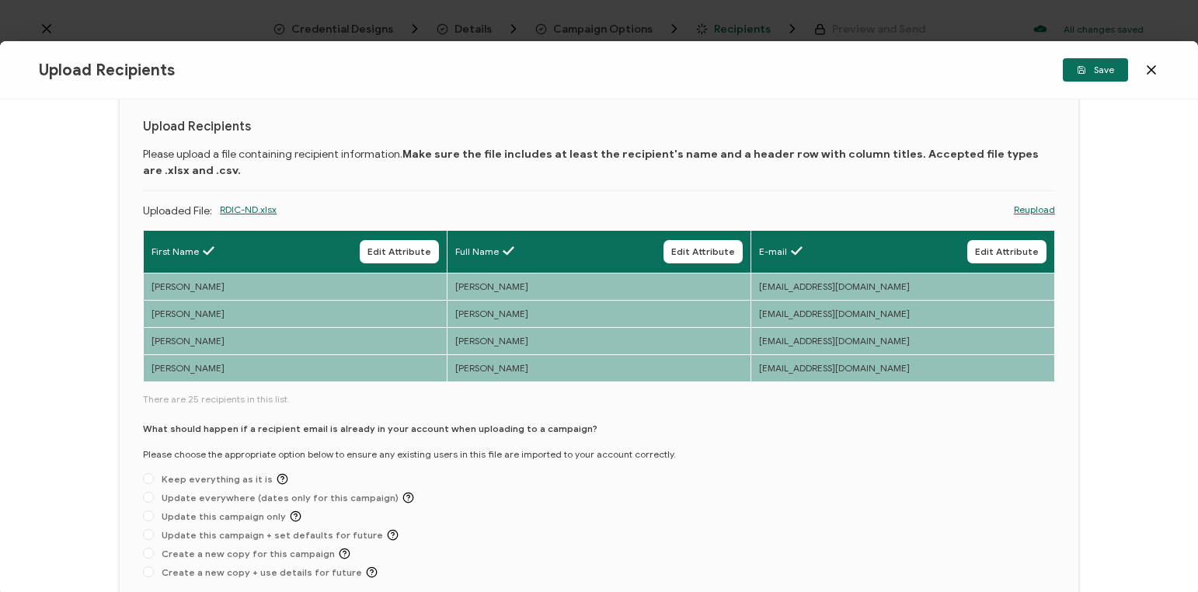
scroll to position [51, 0]
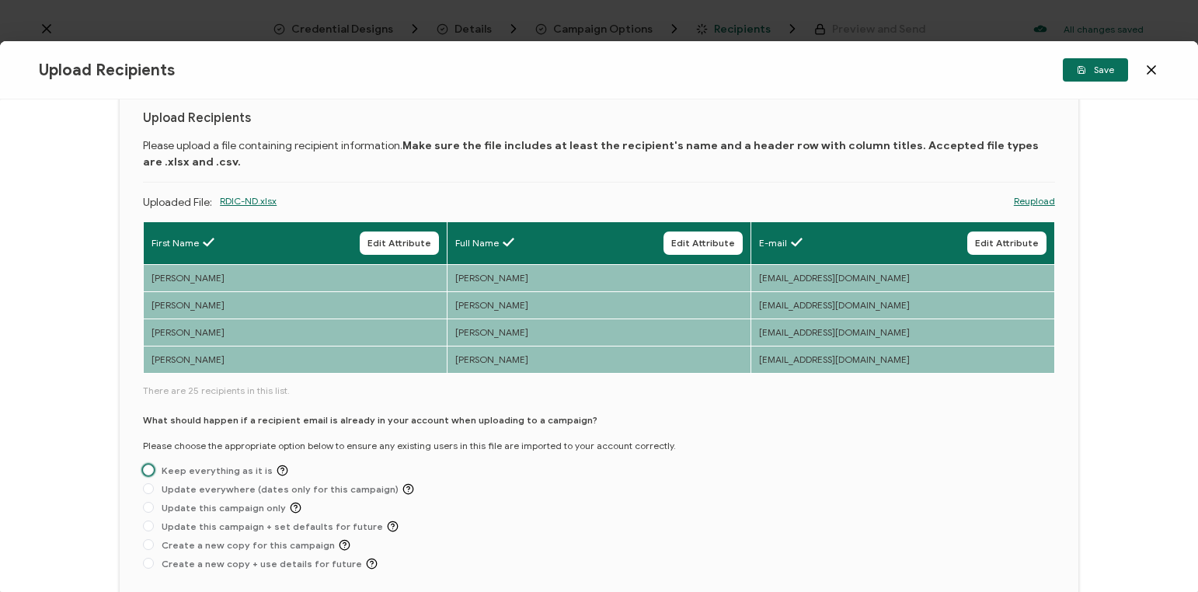
click at [205, 469] on span "Keep everything as it is" at bounding box center [221, 471] width 134 height 12
click at [154, 469] on input "Keep everything as it is" at bounding box center [148, 471] width 11 height 12
radio input "true"
click at [1104, 73] on span "Save" at bounding box center [1095, 69] width 37 height 9
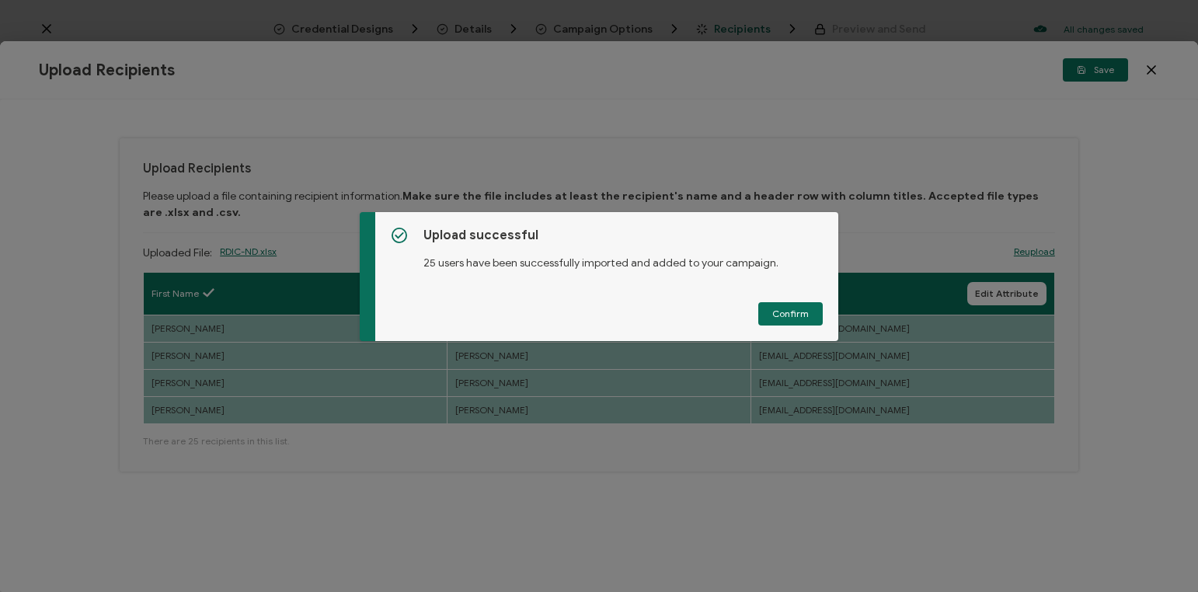
click at [790, 315] on span "Confirm" at bounding box center [791, 313] width 37 height 9
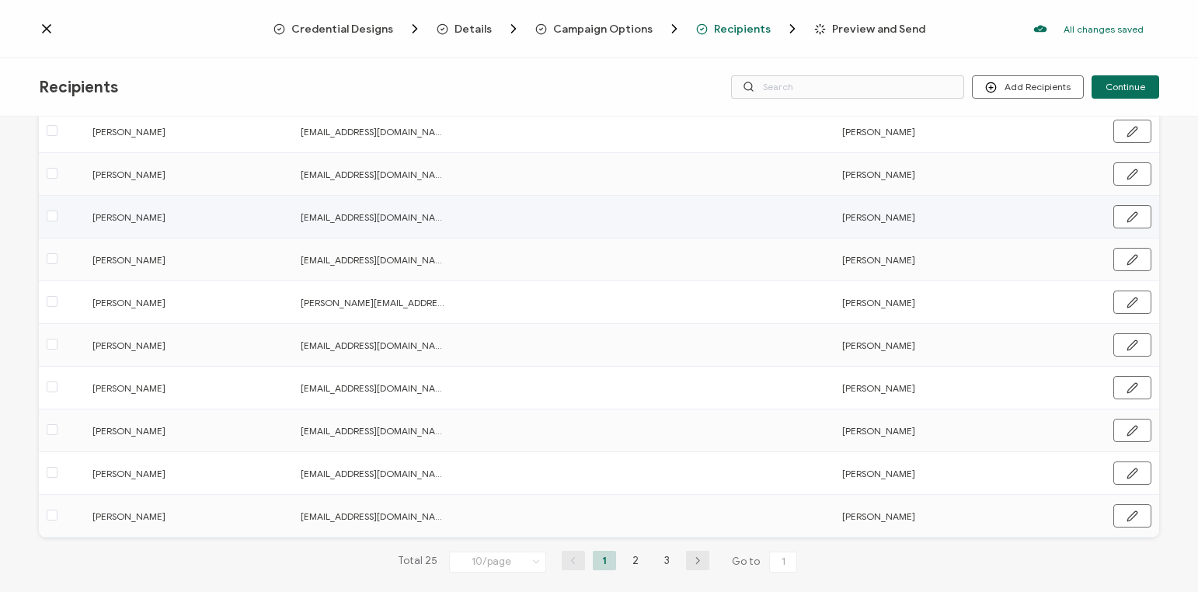
scroll to position [177, 0]
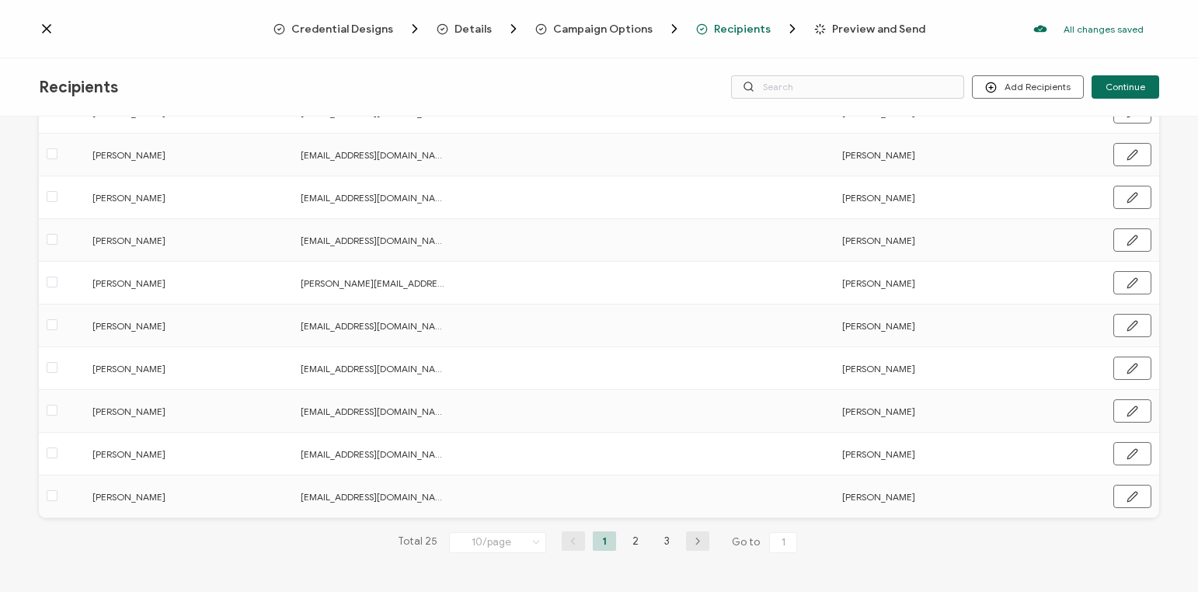
click at [630, 544] on li "2" at bounding box center [635, 541] width 23 height 19
click at [663, 543] on li "3" at bounding box center [666, 541] width 23 height 19
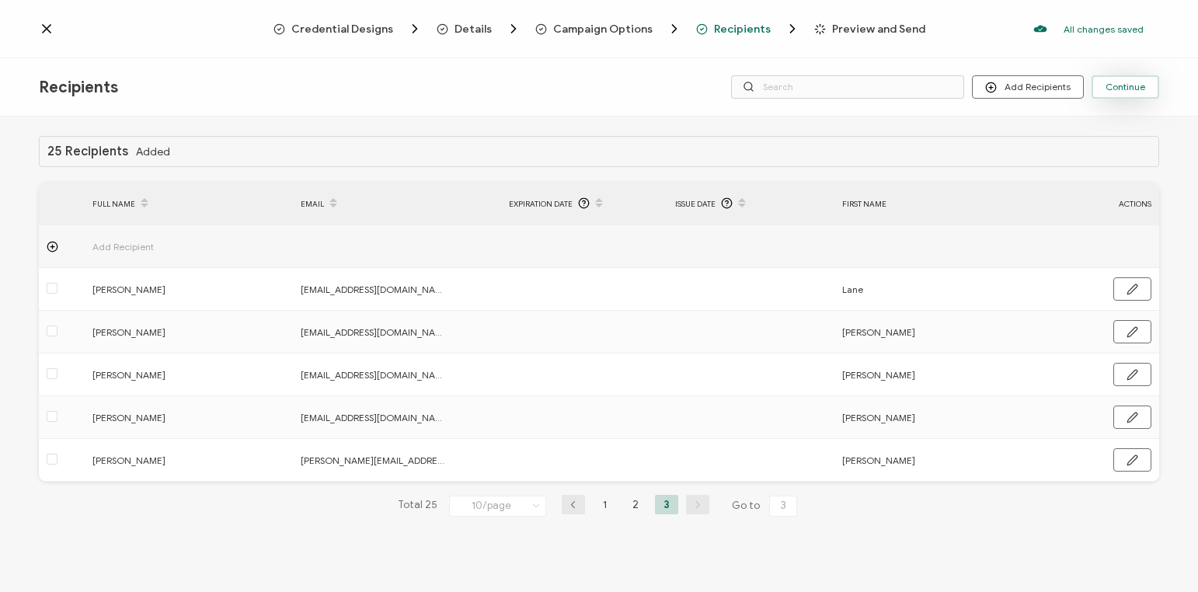
click at [1135, 83] on span "Continue" at bounding box center [1126, 86] width 40 height 9
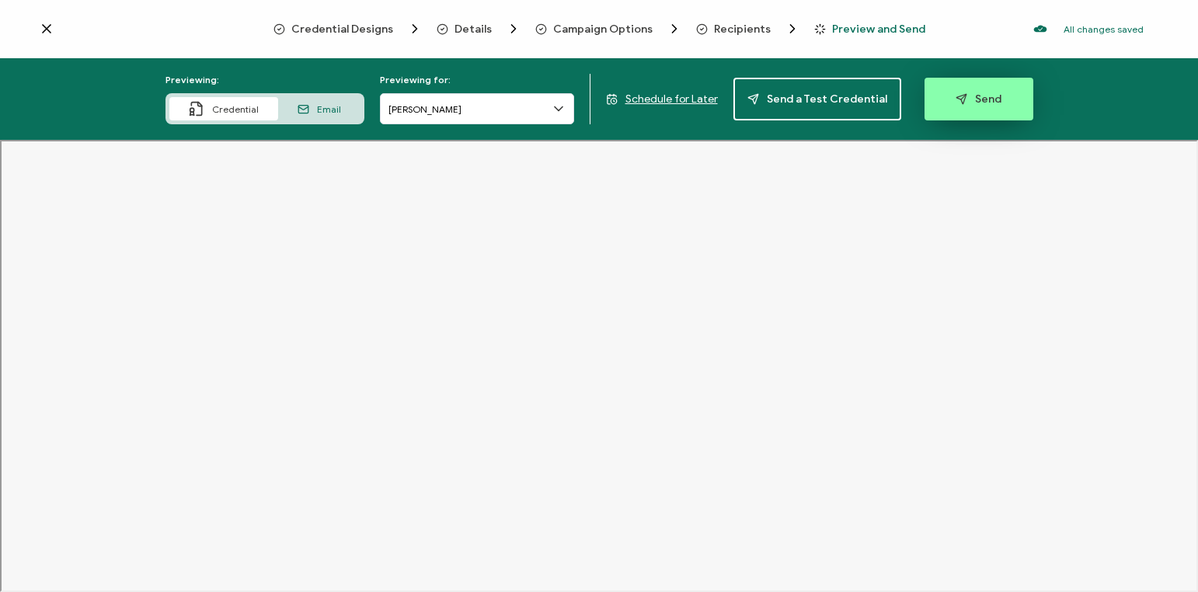
click at [965, 101] on span "Send" at bounding box center [979, 99] width 46 height 12
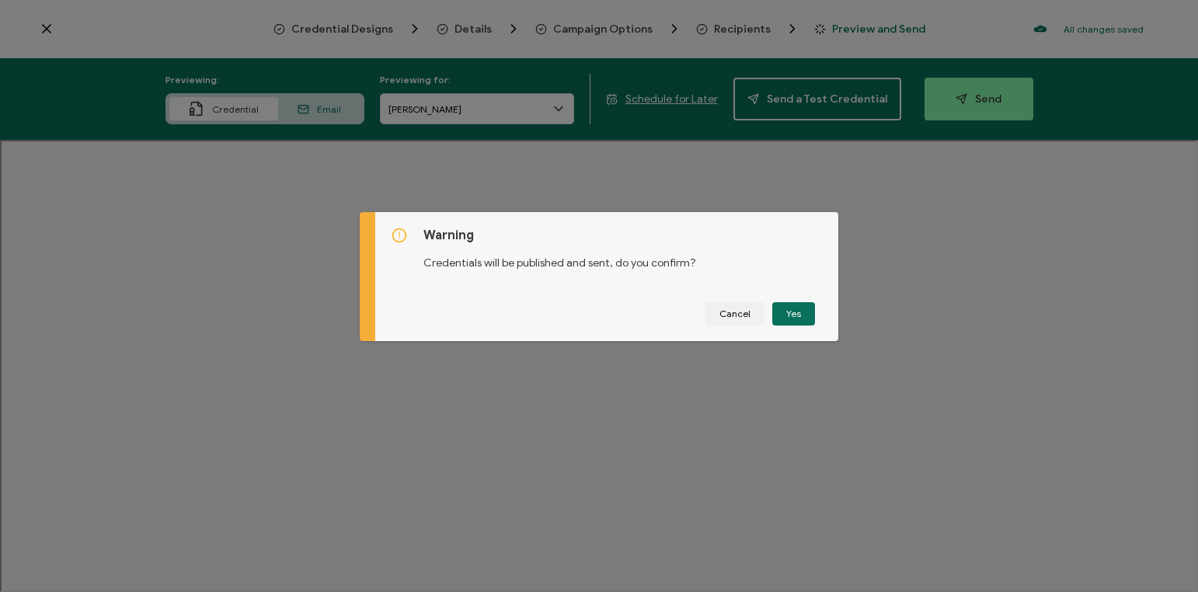
drag, startPoint x: 796, startPoint y: 312, endPoint x: 797, endPoint y: 387, distance: 75.4
click at [796, 312] on button "Yes" at bounding box center [794, 313] width 43 height 23
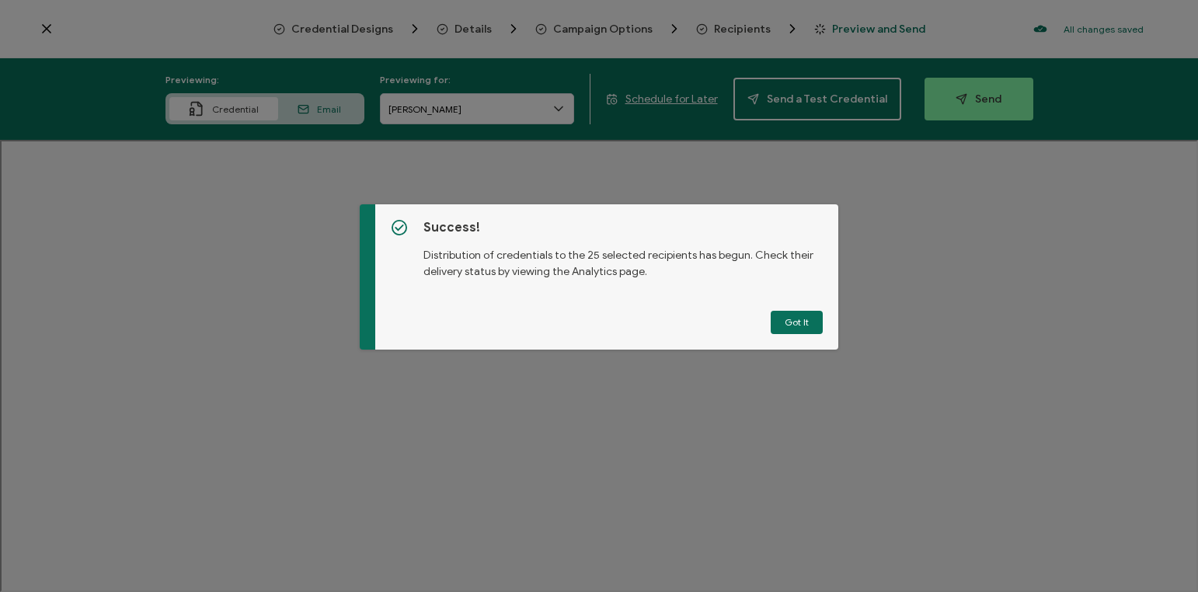
drag, startPoint x: 796, startPoint y: 315, endPoint x: 888, endPoint y: 568, distance: 269.7
click at [799, 316] on button "Got It" at bounding box center [797, 322] width 52 height 23
